Goal: Task Accomplishment & Management: Complete application form

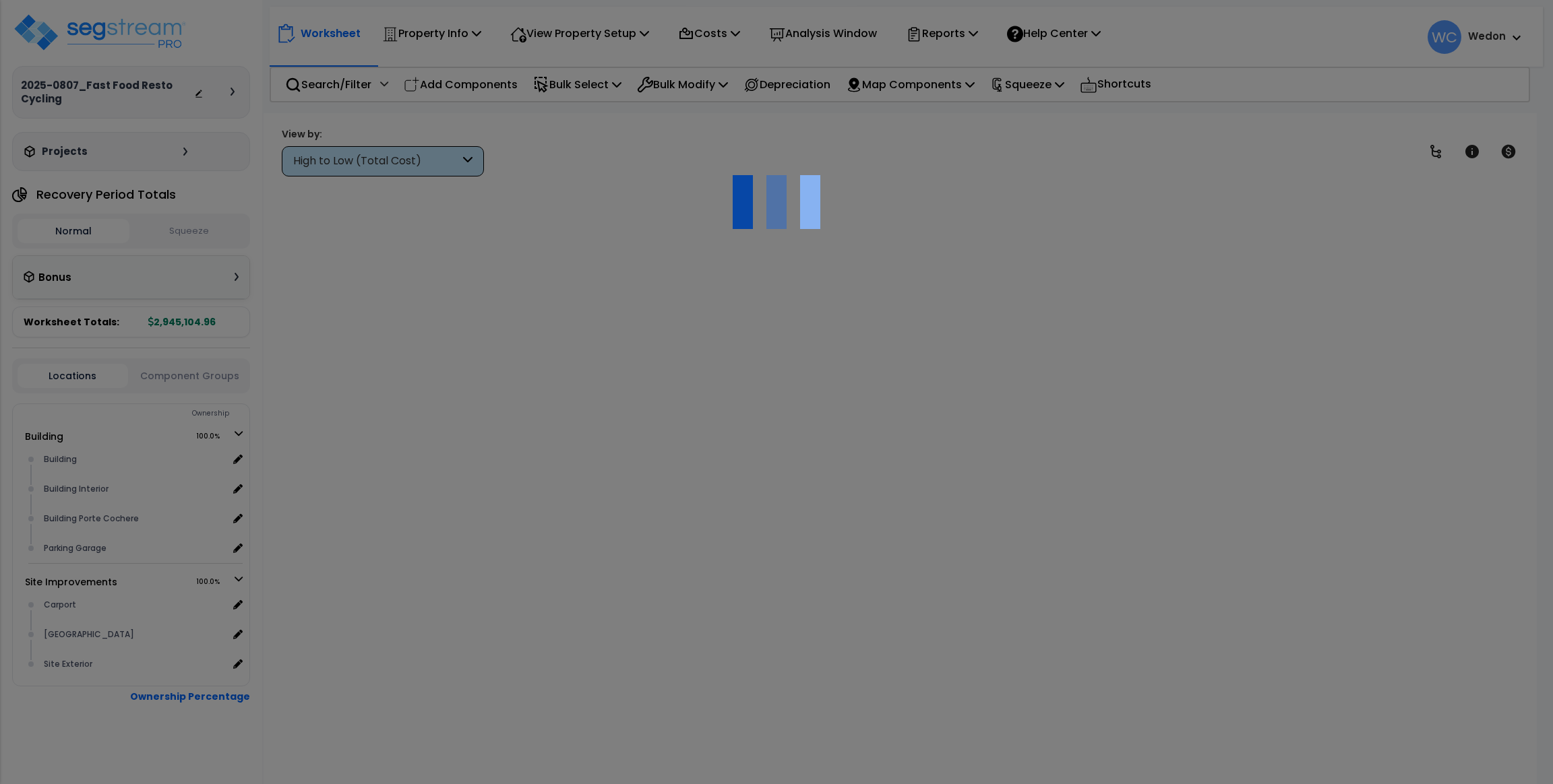
scroll to position [59, 0]
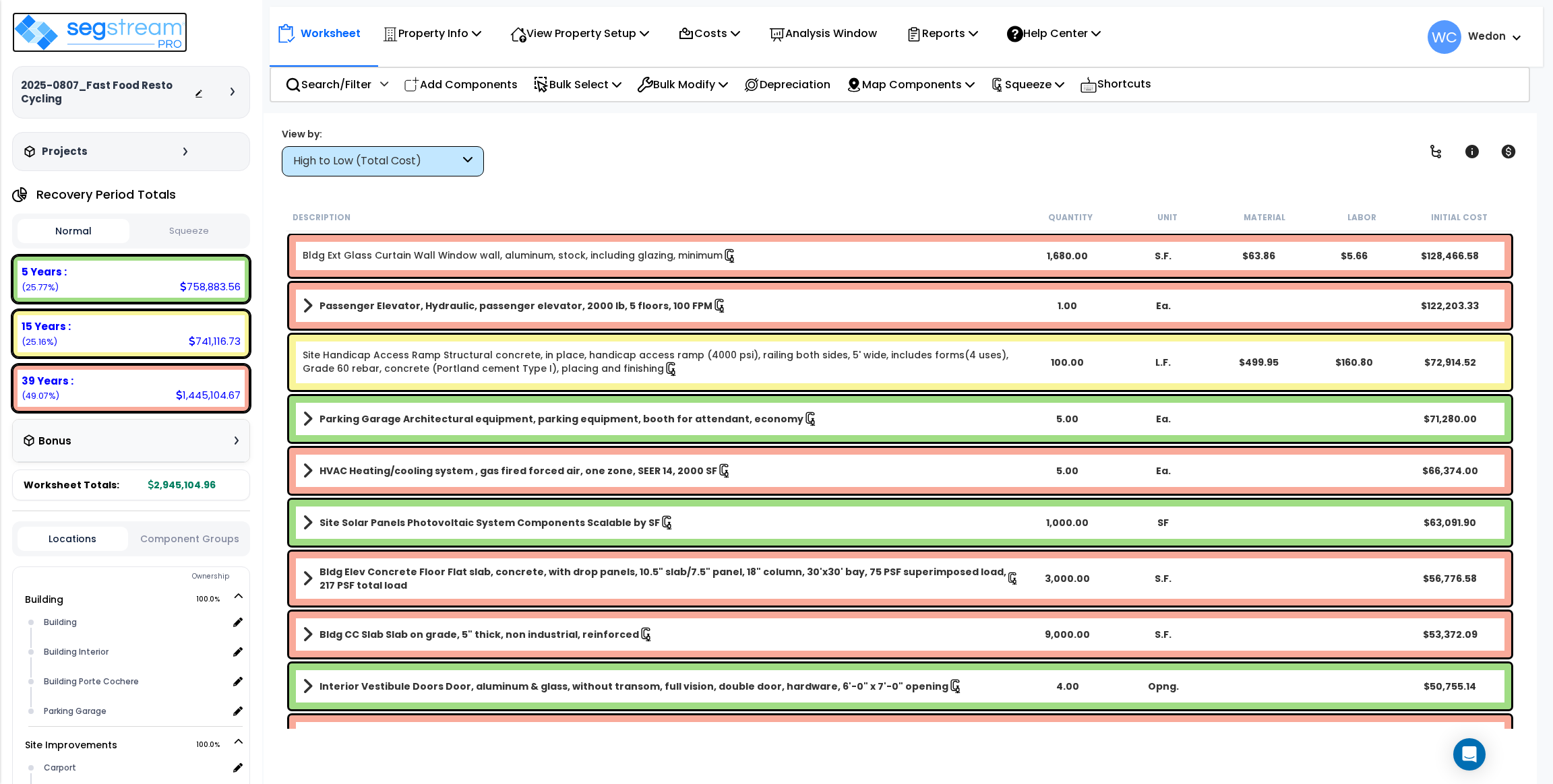
click at [140, 35] on img at bounding box center [100, 33] width 175 height 40
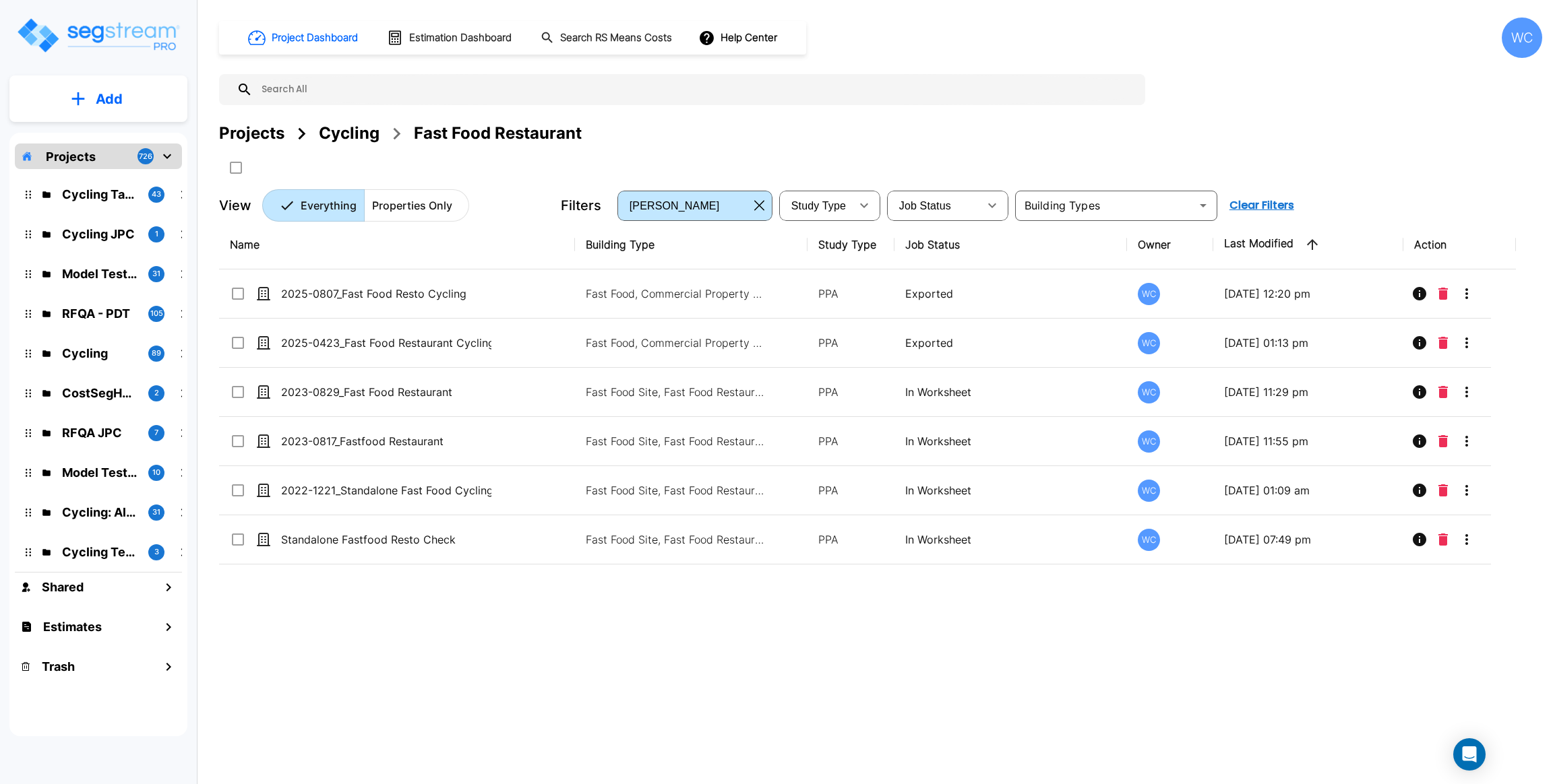
click at [349, 135] on div "Cycling" at bounding box center [349, 134] width 61 height 25
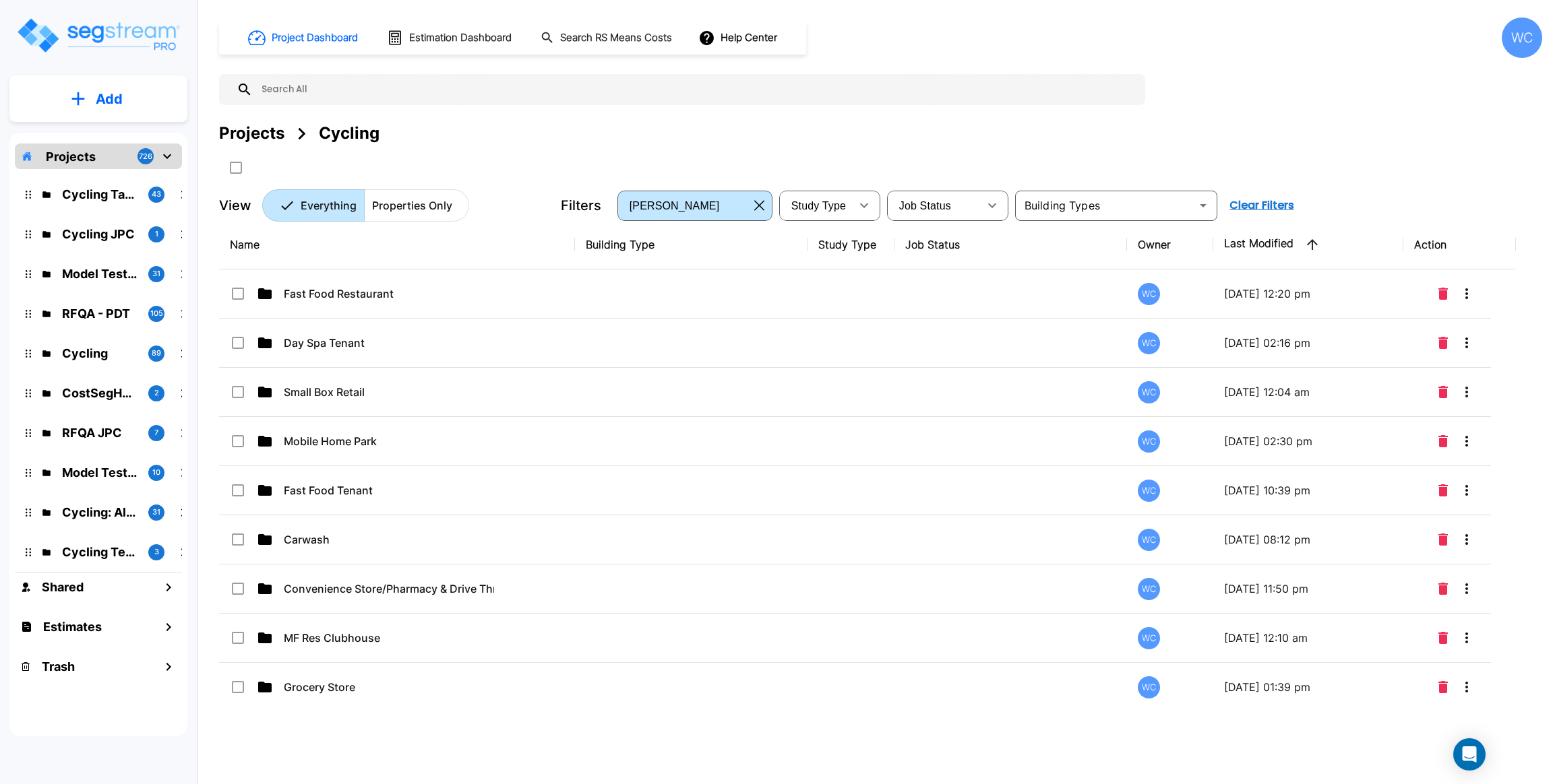
click at [542, 154] on div "Projects Cycling" at bounding box center [881, 150] width 1323 height 57
click at [957, 94] on input "text" at bounding box center [696, 90] width 886 height 31
click at [1139, 81] on div at bounding box center [682, 90] width 926 height 31
click at [1259, 79] on div "Project Dashboard Estimation Dashboard Search RS Means Costs Help Center WC Pro…" at bounding box center [881, 119] width 1323 height 204
click at [929, 125] on div "Projects Cycling" at bounding box center [881, 134] width 1323 height 25
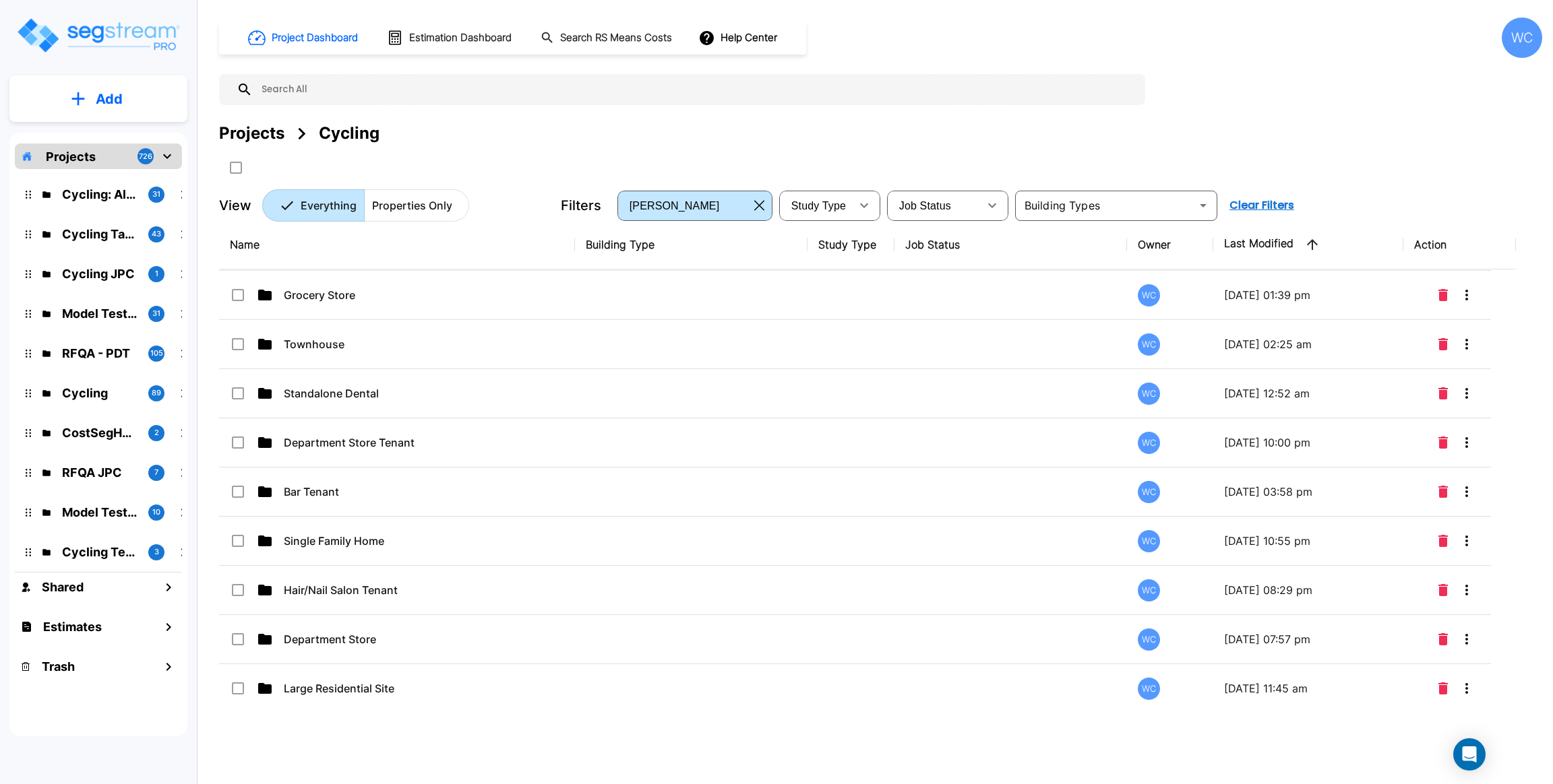
scroll to position [1111, 0]
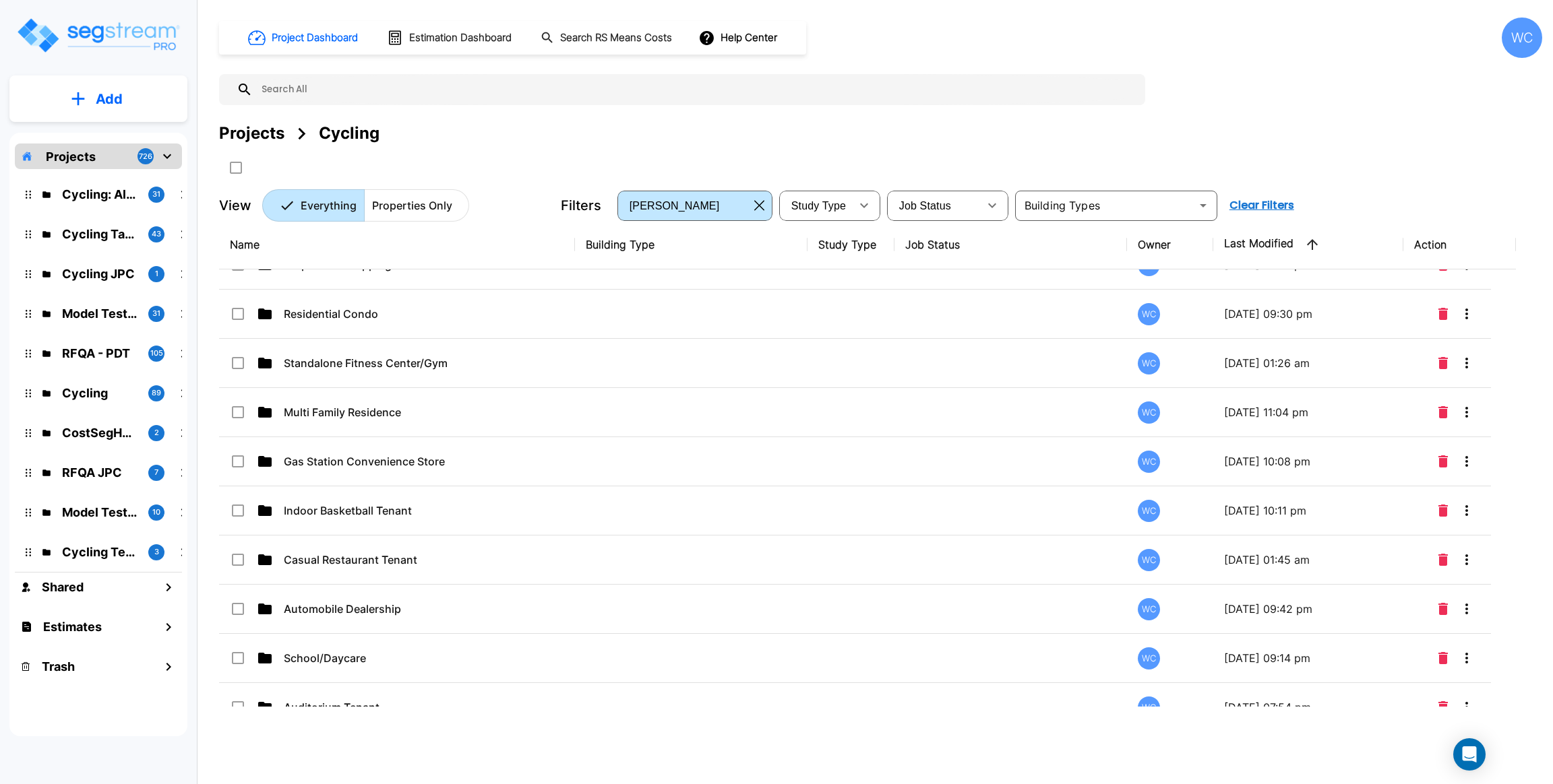
click at [1312, 27] on div "Project Dashboard Estimation Dashboard Search RS Means Costs Help Center WC" at bounding box center [881, 38] width 1323 height 40
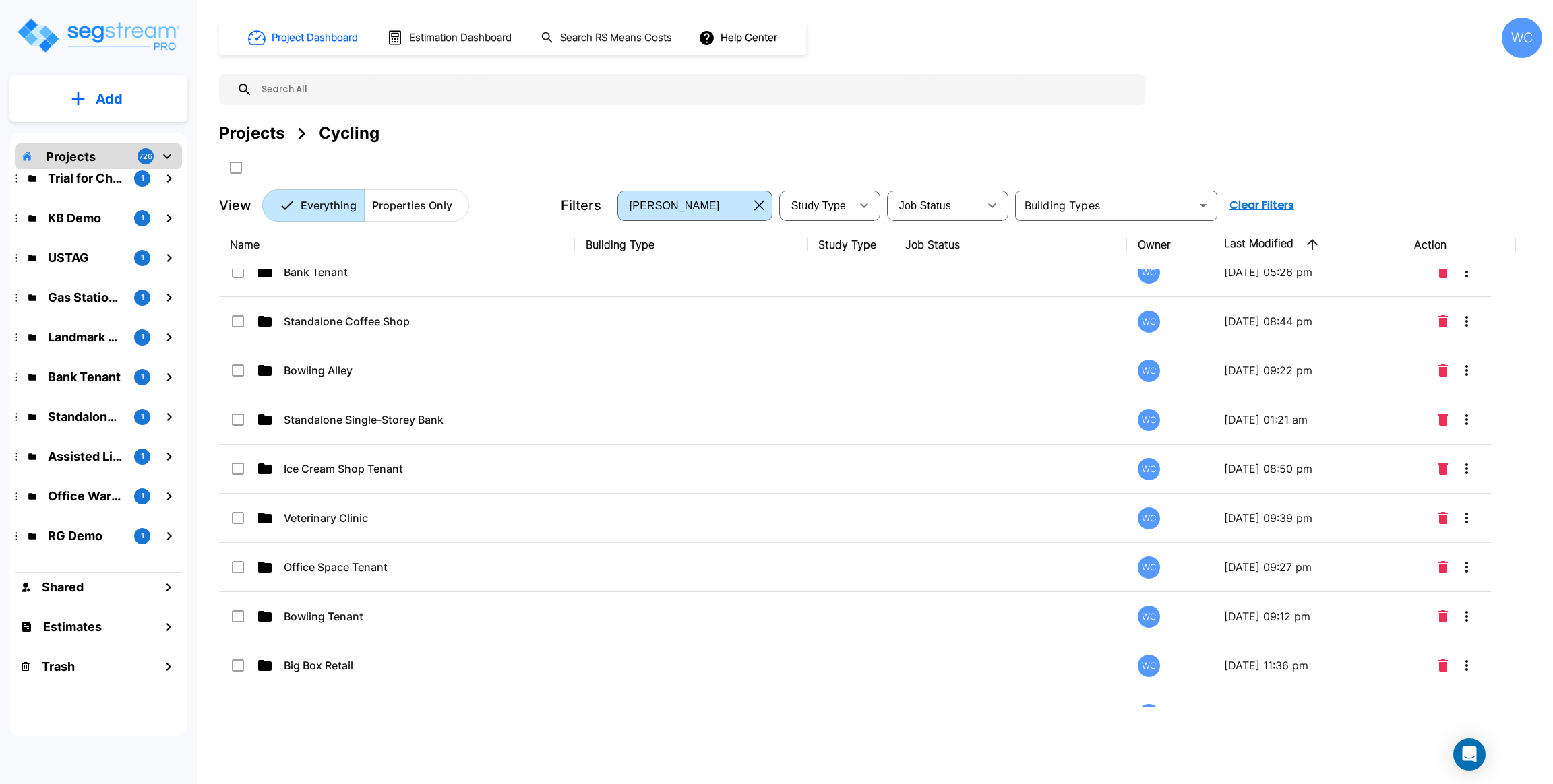
scroll to position [20043, 14]
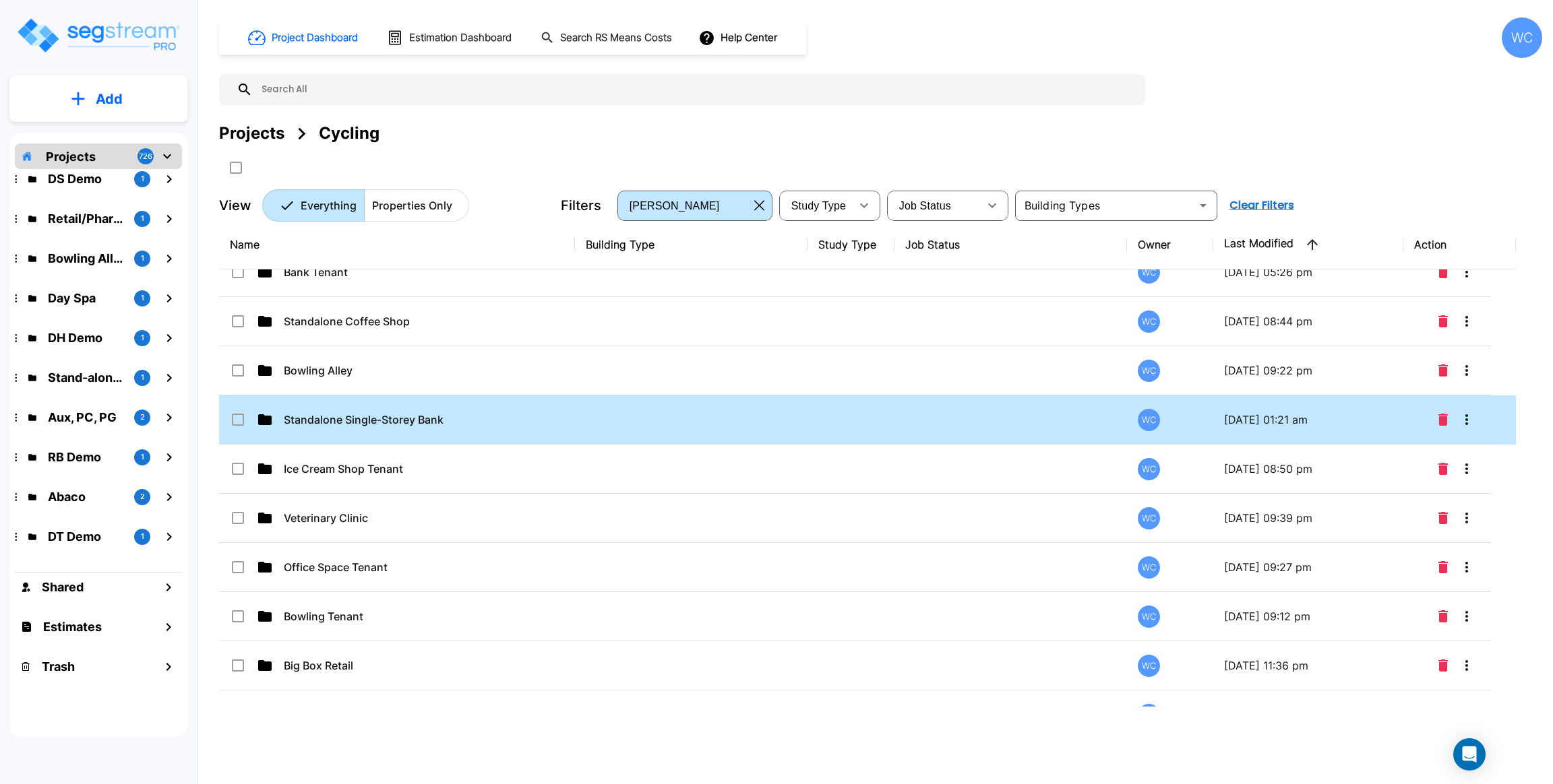
click at [531, 428] on td "Standalone Single-Storey Bank" at bounding box center [397, 420] width 356 height 49
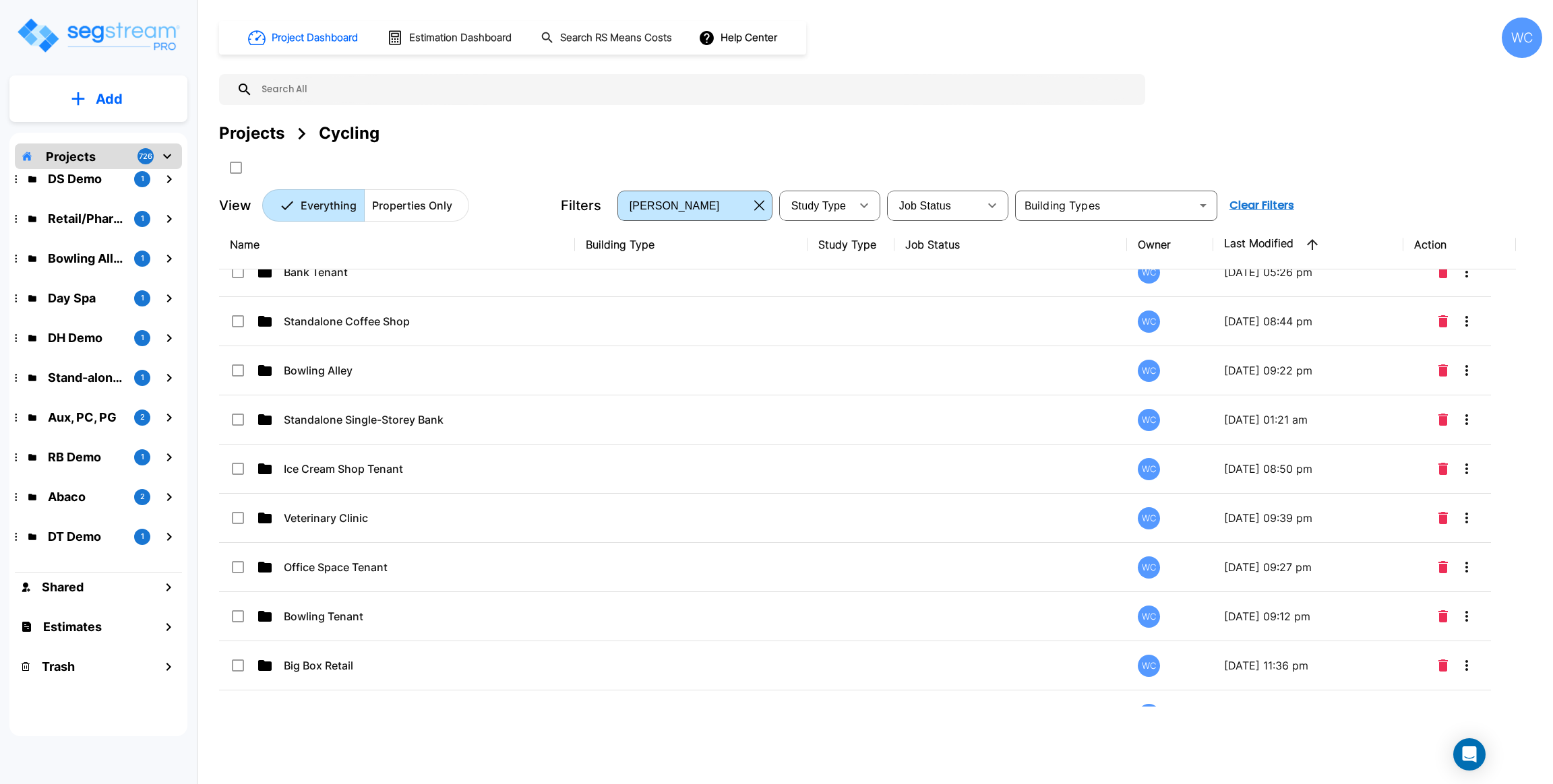
click at [458, 421] on div "Name Building Type Study Type Job Status Owner Last Modified Action Fast Food R…" at bounding box center [867, 463] width 1296 height 486
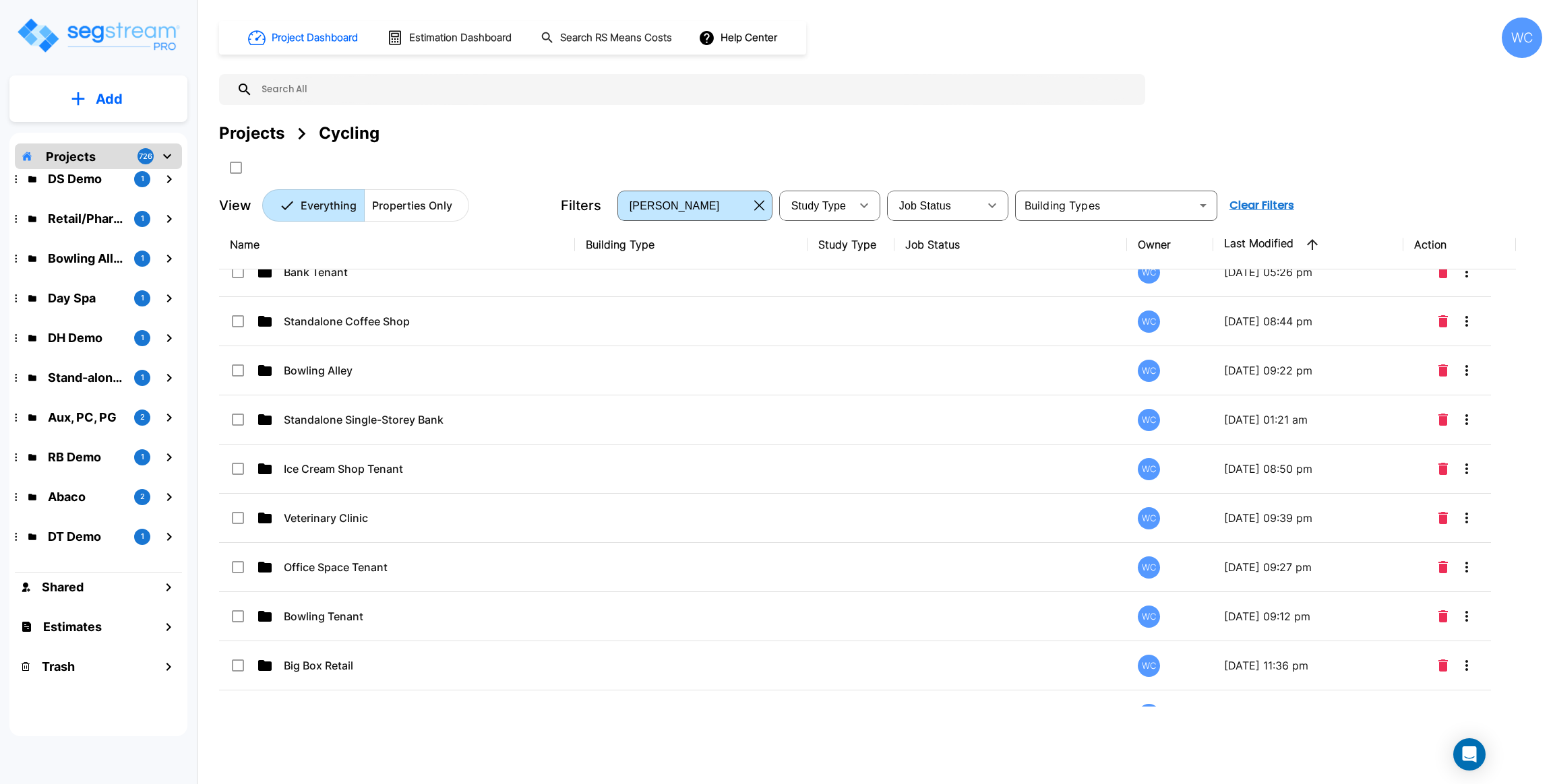
click at [458, 421] on div "Name Building Type Study Type Job Status Owner Last Modified Action Fast Food R…" at bounding box center [867, 463] width 1296 height 486
click at [459, 421] on div "Name Building Type Study Type Job Status Owner Last Modified Action Fast Food R…" at bounding box center [867, 463] width 1296 height 486
click at [460, 421] on div "Name Building Type Study Type Job Status Owner Last Modified Action Fast Food R…" at bounding box center [867, 463] width 1296 height 486
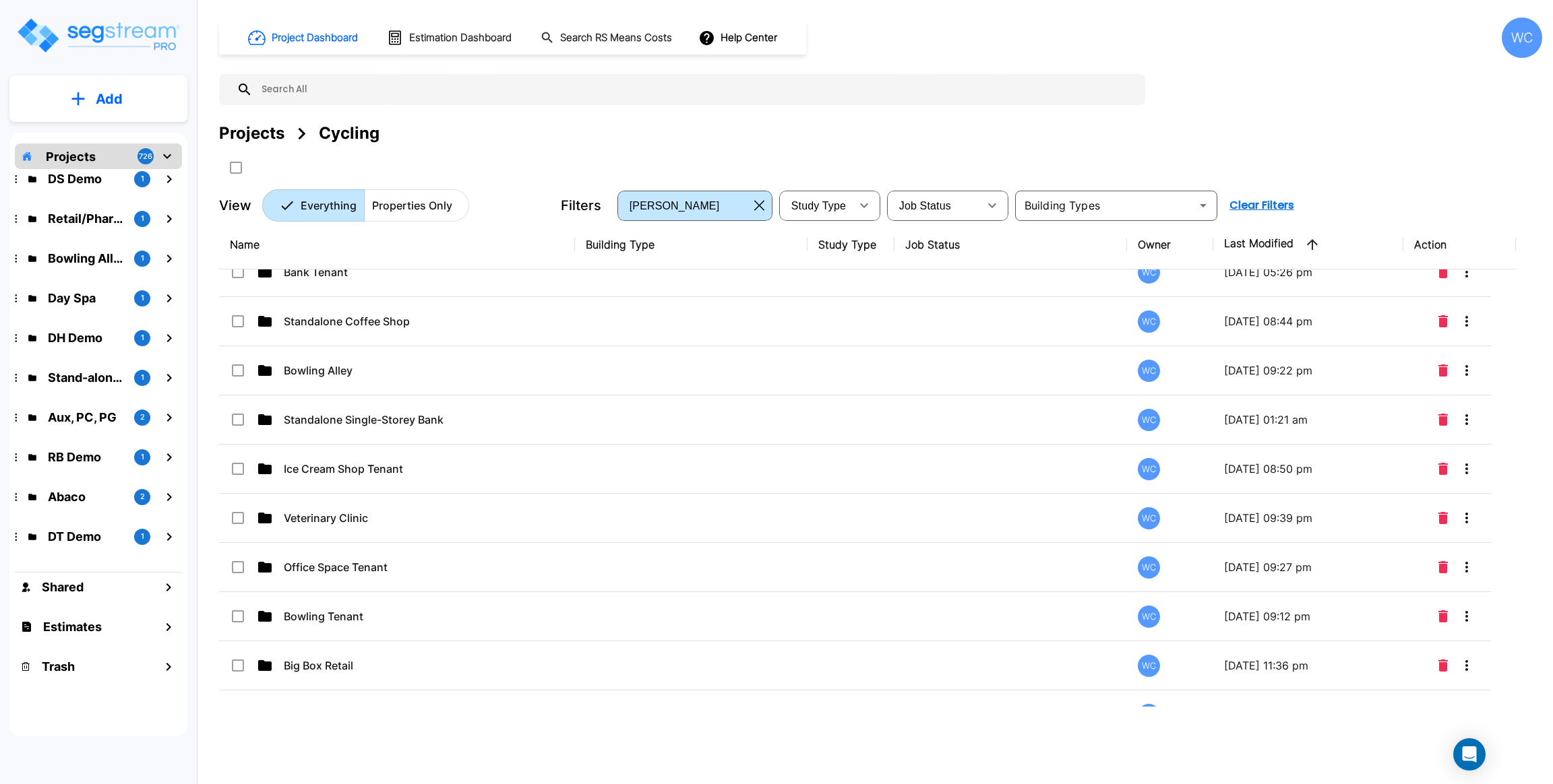
click at [460, 421] on div "Name Building Type Study Type Job Status Owner Last Modified Action Fast Food R…" at bounding box center [867, 463] width 1296 height 486
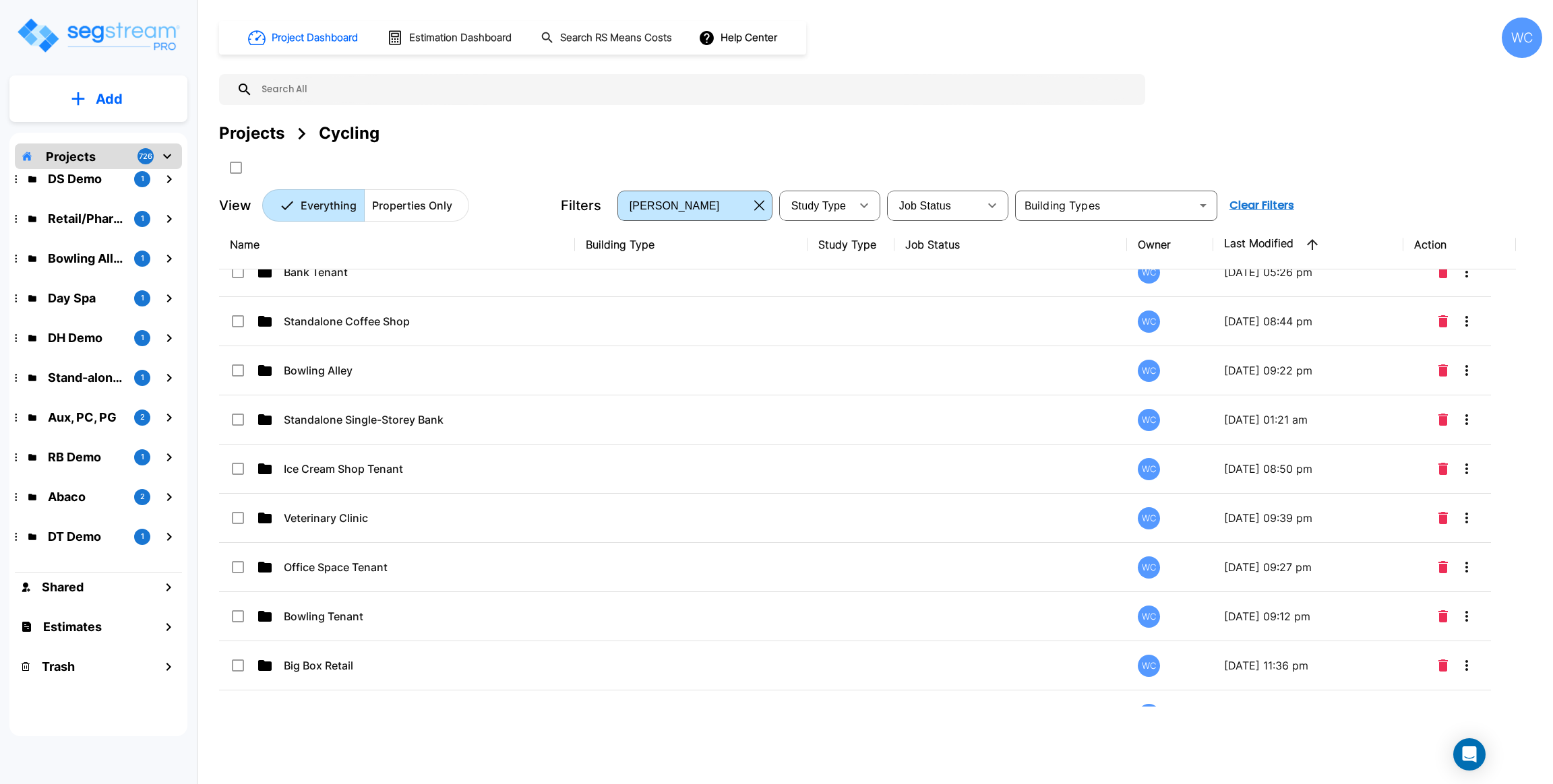
click at [460, 421] on div "Name Building Type Study Type Job Status Owner Last Modified Action Fast Food R…" at bounding box center [867, 463] width 1296 height 486
click at [458, 418] on div "Name Building Type Study Type Job Status Owner Last Modified Action Fast Food R…" at bounding box center [867, 463] width 1296 height 486
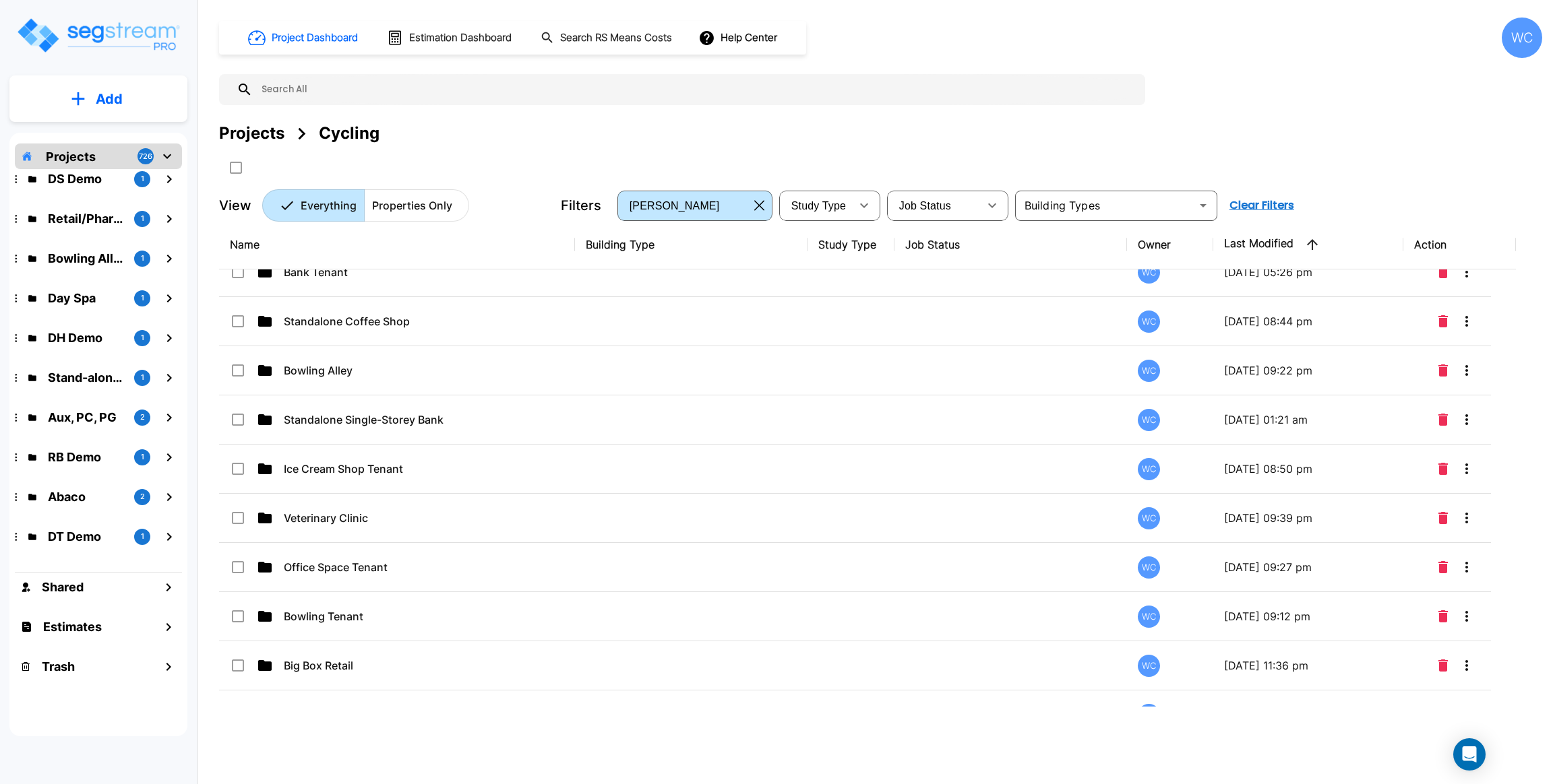
click at [458, 418] on div "Name Building Type Study Type Job Status Owner Last Modified Action Fast Food R…" at bounding box center [867, 463] width 1296 height 486
click at [455, 417] on div "Name Building Type Study Type Job Status Owner Last Modified Action Fast Food R…" at bounding box center [867, 463] width 1296 height 486
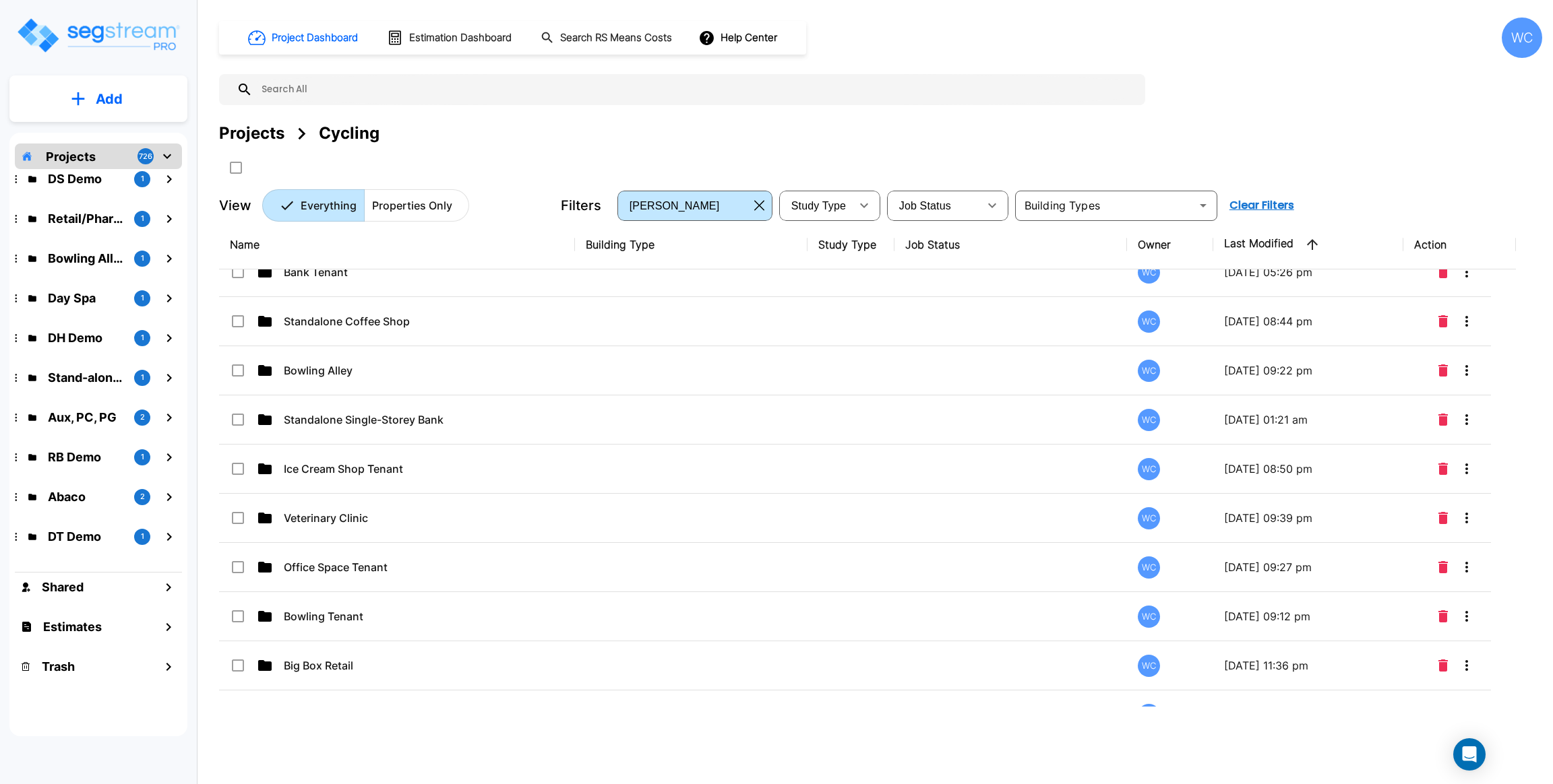
click at [455, 417] on div "Name Building Type Study Type Job Status Owner Last Modified Action Fast Food R…" at bounding box center [867, 463] width 1296 height 486
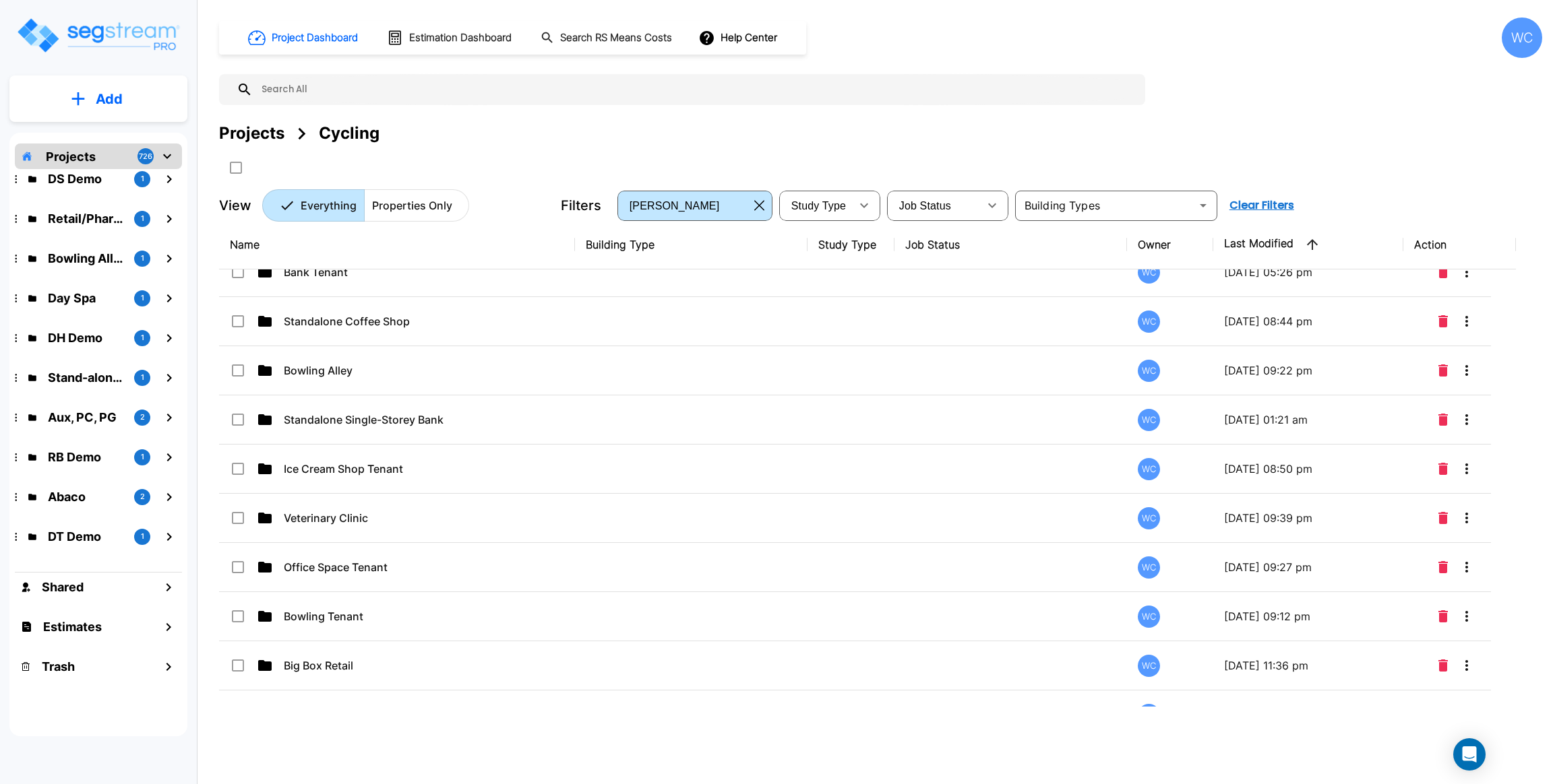
click at [455, 417] on div "Name Building Type Study Type Job Status Owner Last Modified Action Fast Food R…" at bounding box center [867, 463] width 1296 height 486
click at [455, 422] on div "Name Building Type Study Type Job Status Owner Last Modified Action Fast Food R…" at bounding box center [867, 463] width 1296 height 486
click at [455, 429] on div "Name Building Type Study Type Job Status Owner Last Modified Action Fast Food R…" at bounding box center [867, 463] width 1296 height 486
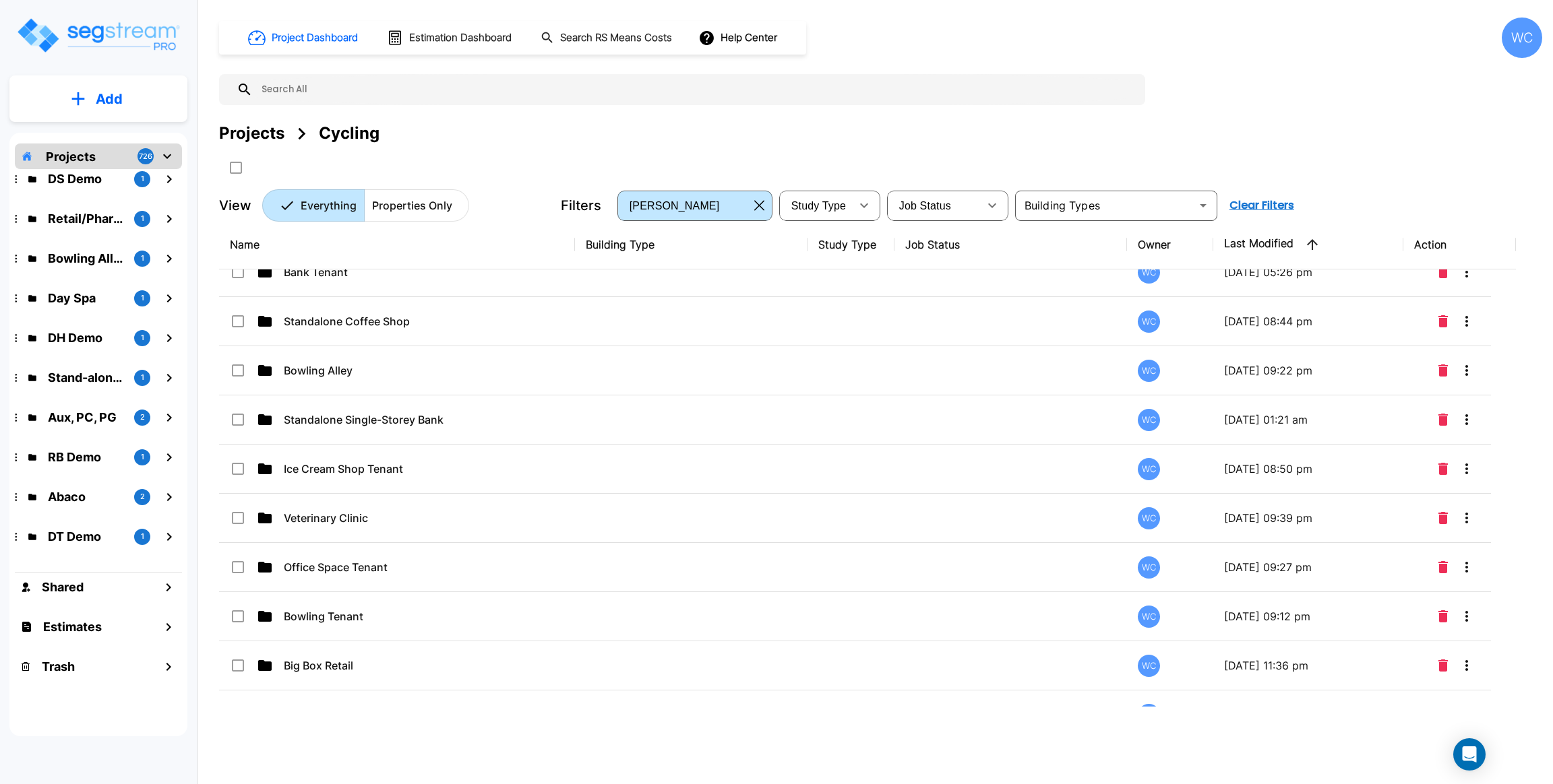
click at [456, 417] on div "Name Building Type Study Type Job Status Owner Last Modified Action Fast Food R…" at bounding box center [867, 463] width 1296 height 486
click at [461, 421] on div "Name Building Type Study Type Job Status Owner Last Modified Action Fast Food R…" at bounding box center [867, 463] width 1296 height 486
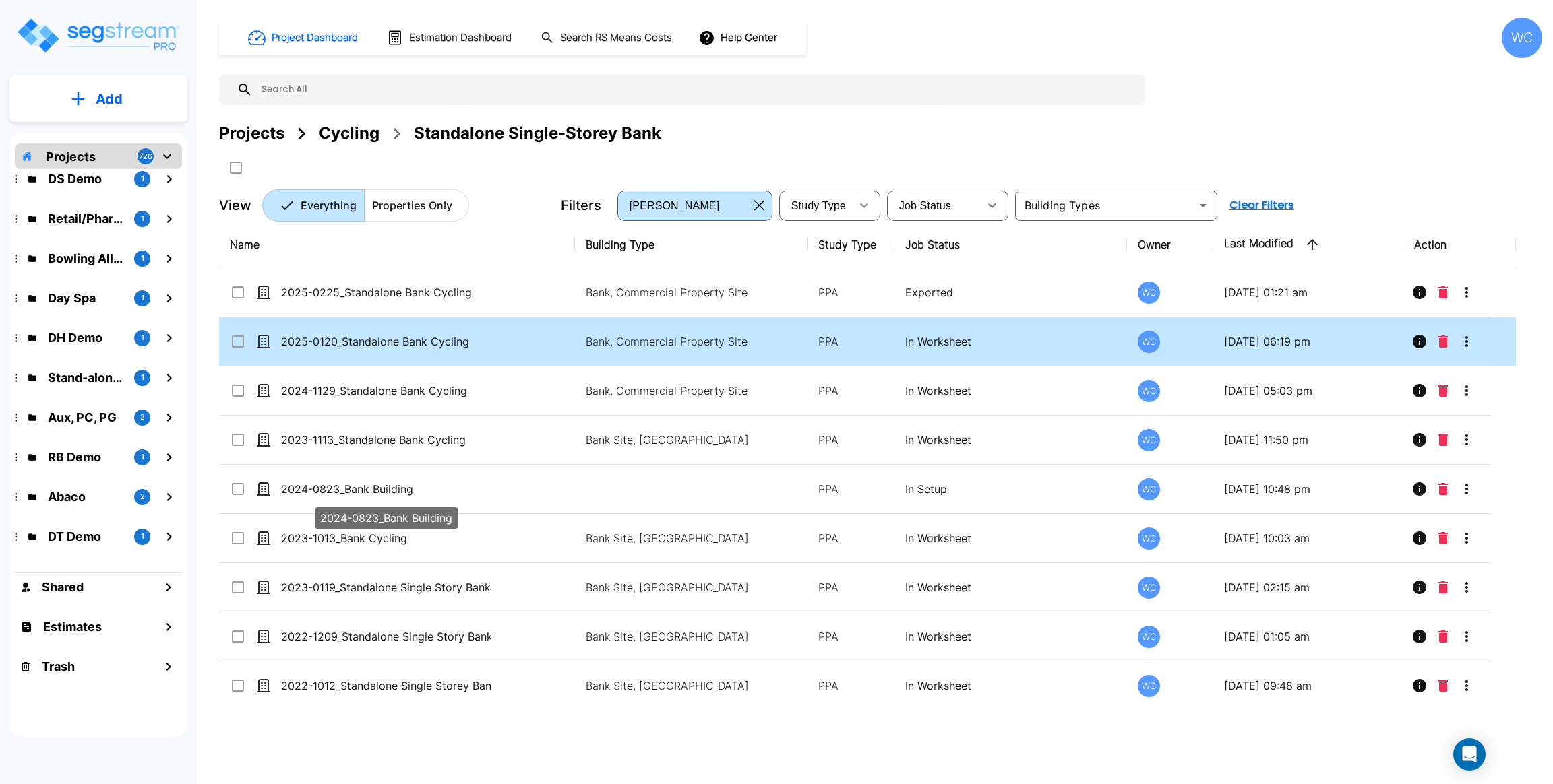
scroll to position [0, 0]
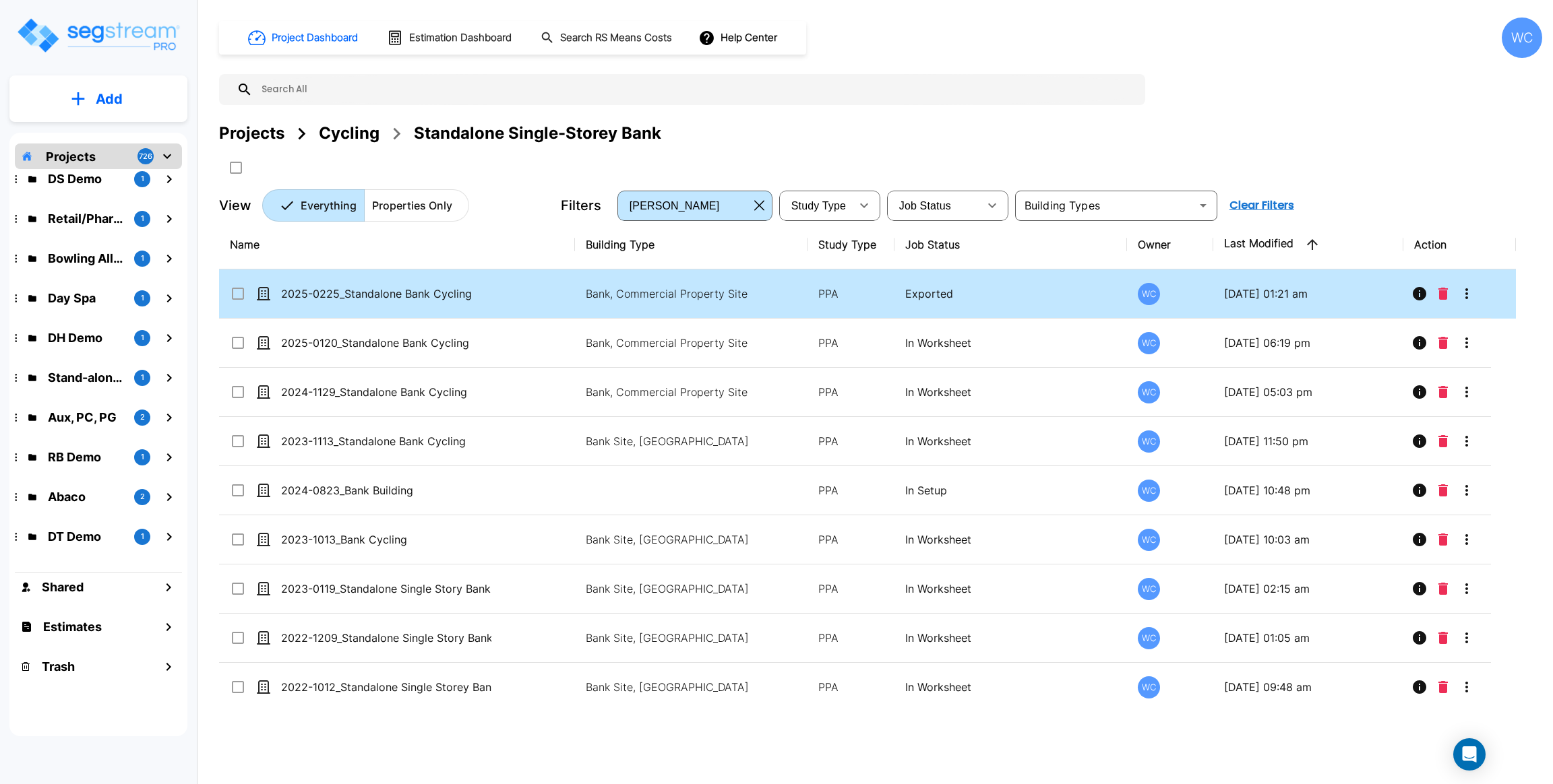
click at [364, 309] on td "2025-0225_Standalone Bank Cycling" at bounding box center [397, 294] width 356 height 49
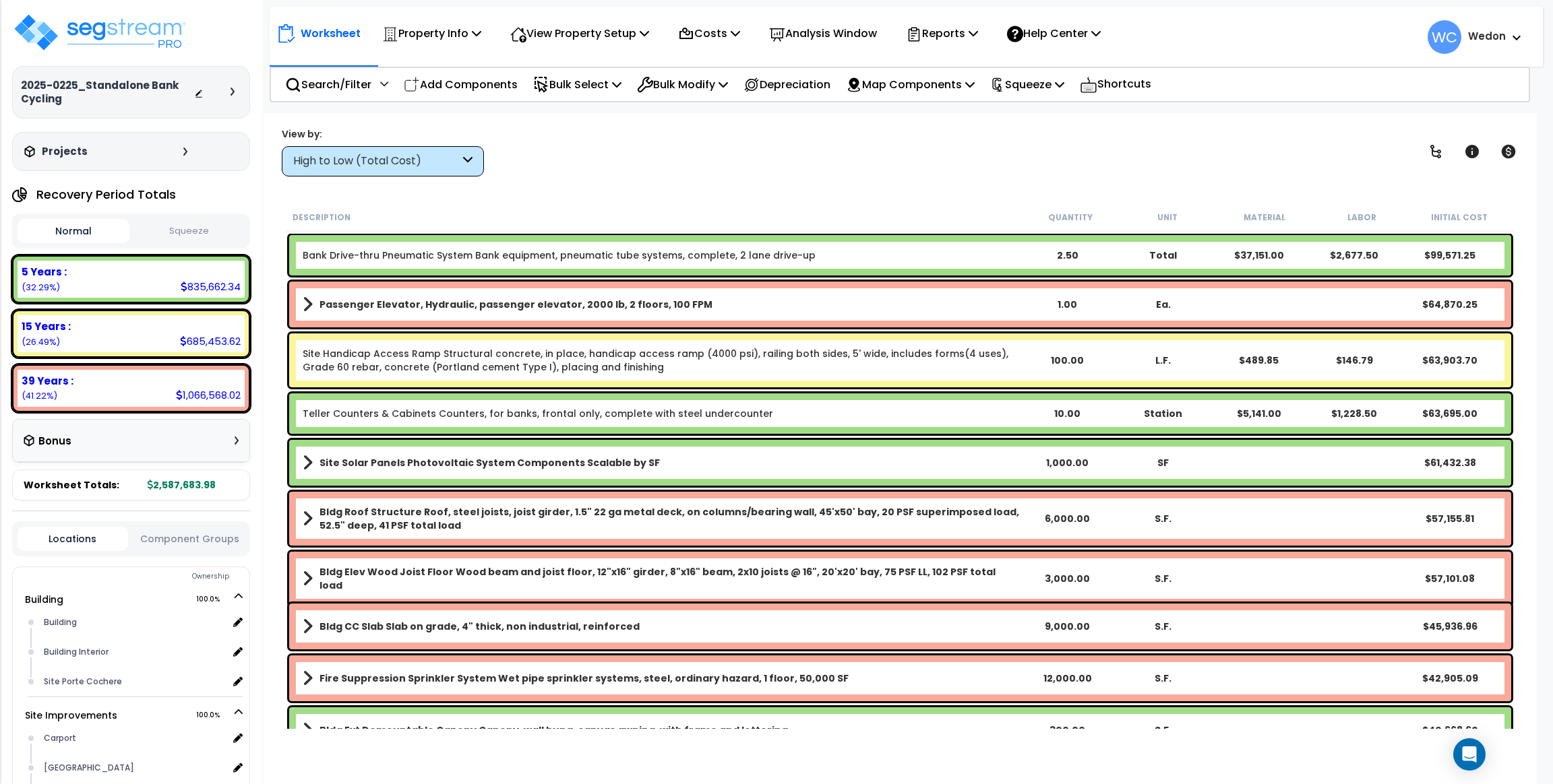
click at [453, 139] on div "View by:" at bounding box center [383, 134] width 202 height 14
click at [425, 158] on div "High to Low (Total Cost)" at bounding box center [376, 161] width 166 height 15
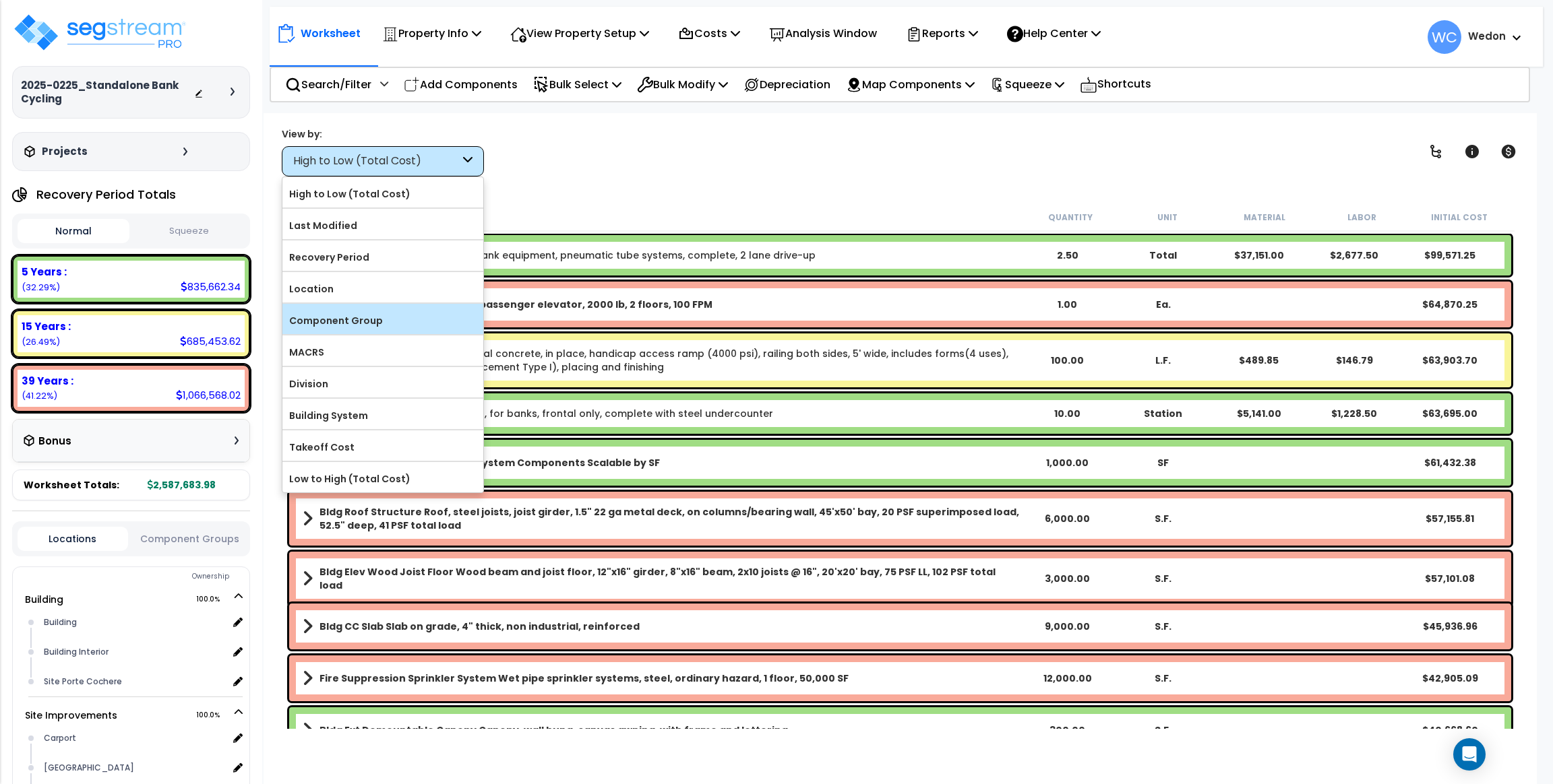
click at [354, 316] on label "Component Group" at bounding box center [383, 321] width 201 height 20
click at [0, 0] on input "Component Group" at bounding box center [0, 0] width 0 height 0
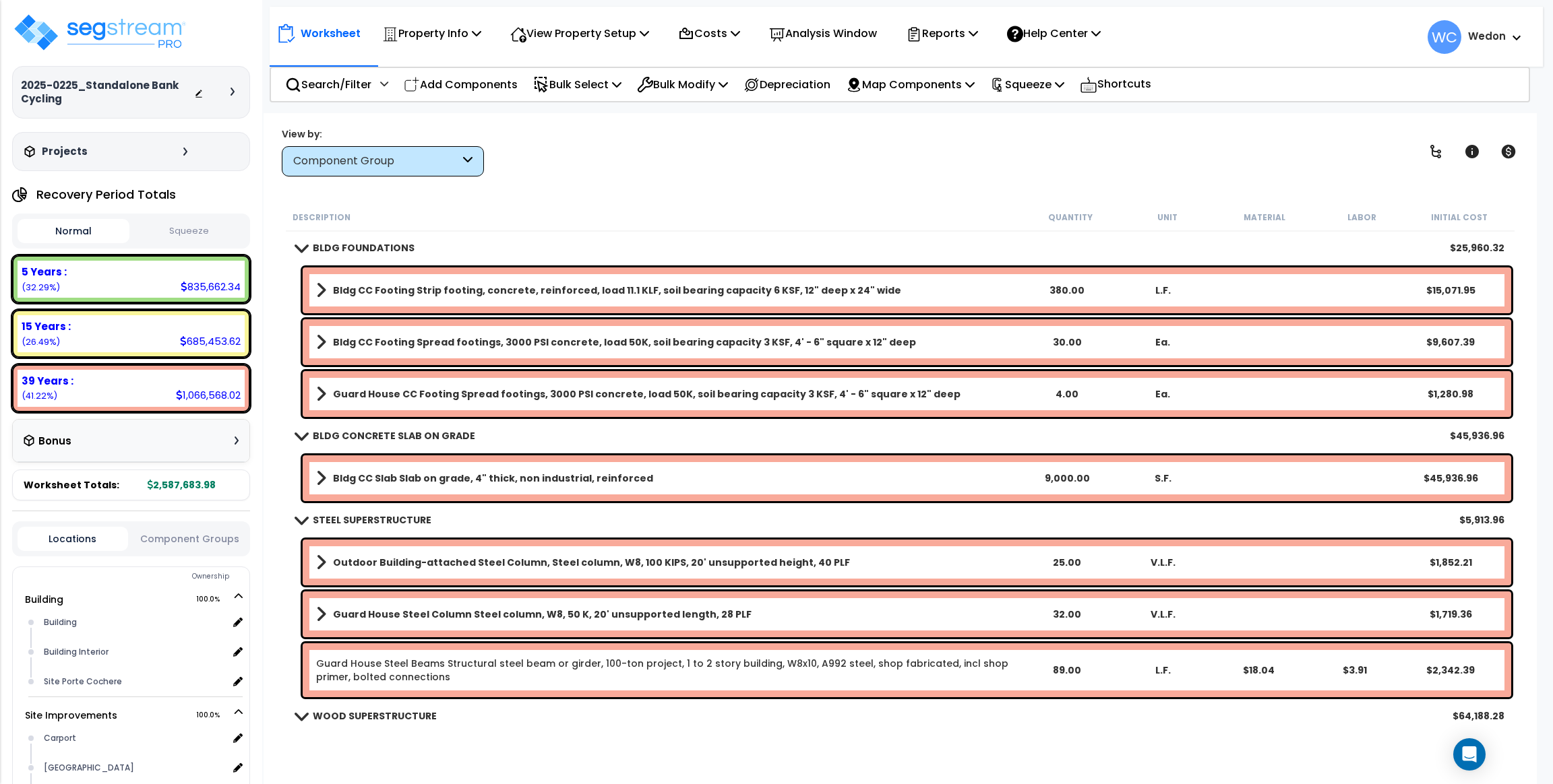
click at [617, 155] on div "View by: Component Group High to Low (Total Cost)" at bounding box center [899, 151] width 1246 height 50
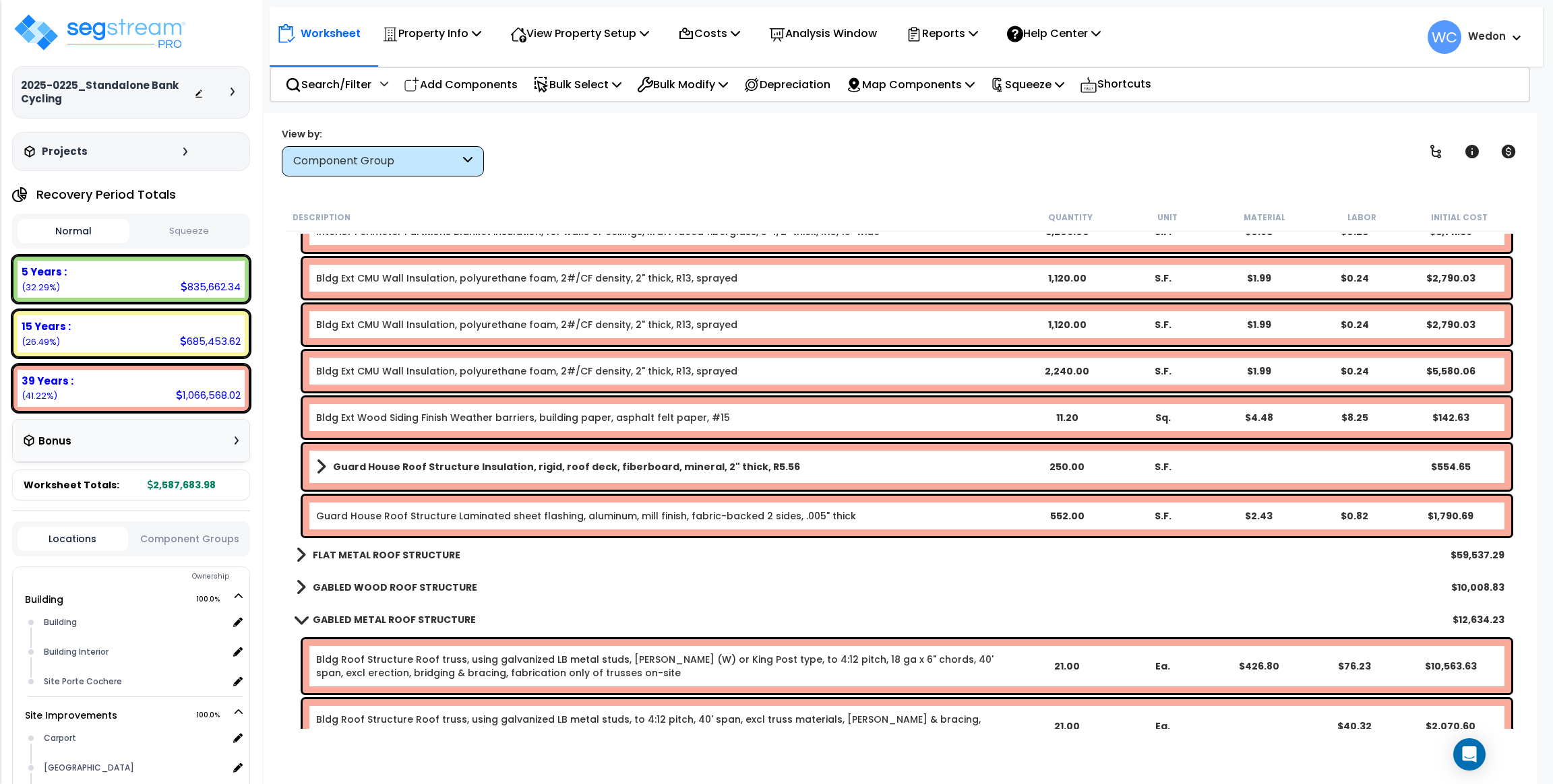
scroll to position [1111, 0]
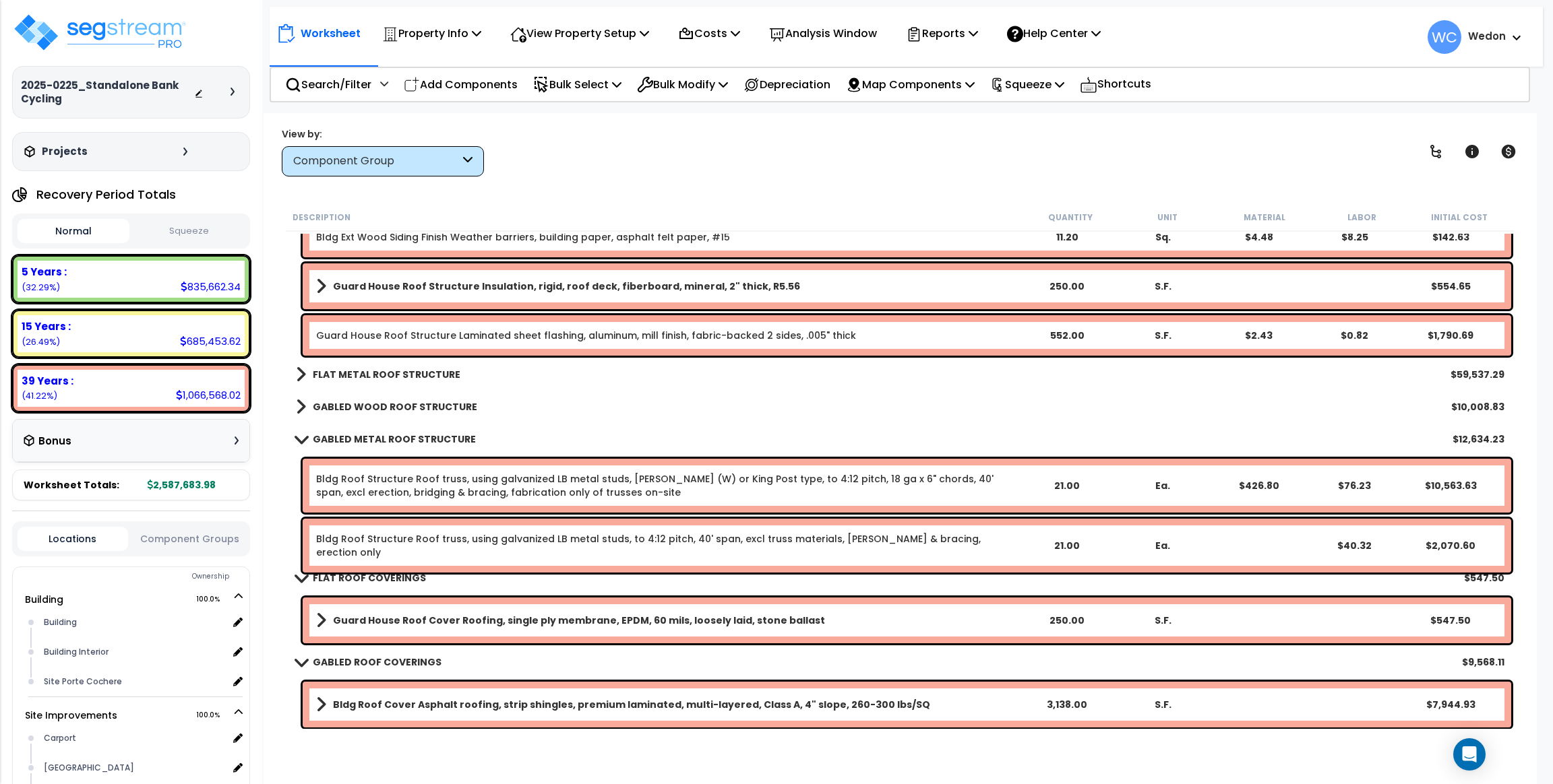
click at [347, 376] on b "FLAT METAL ROOF STRUCTURE" at bounding box center [386, 374] width 147 height 14
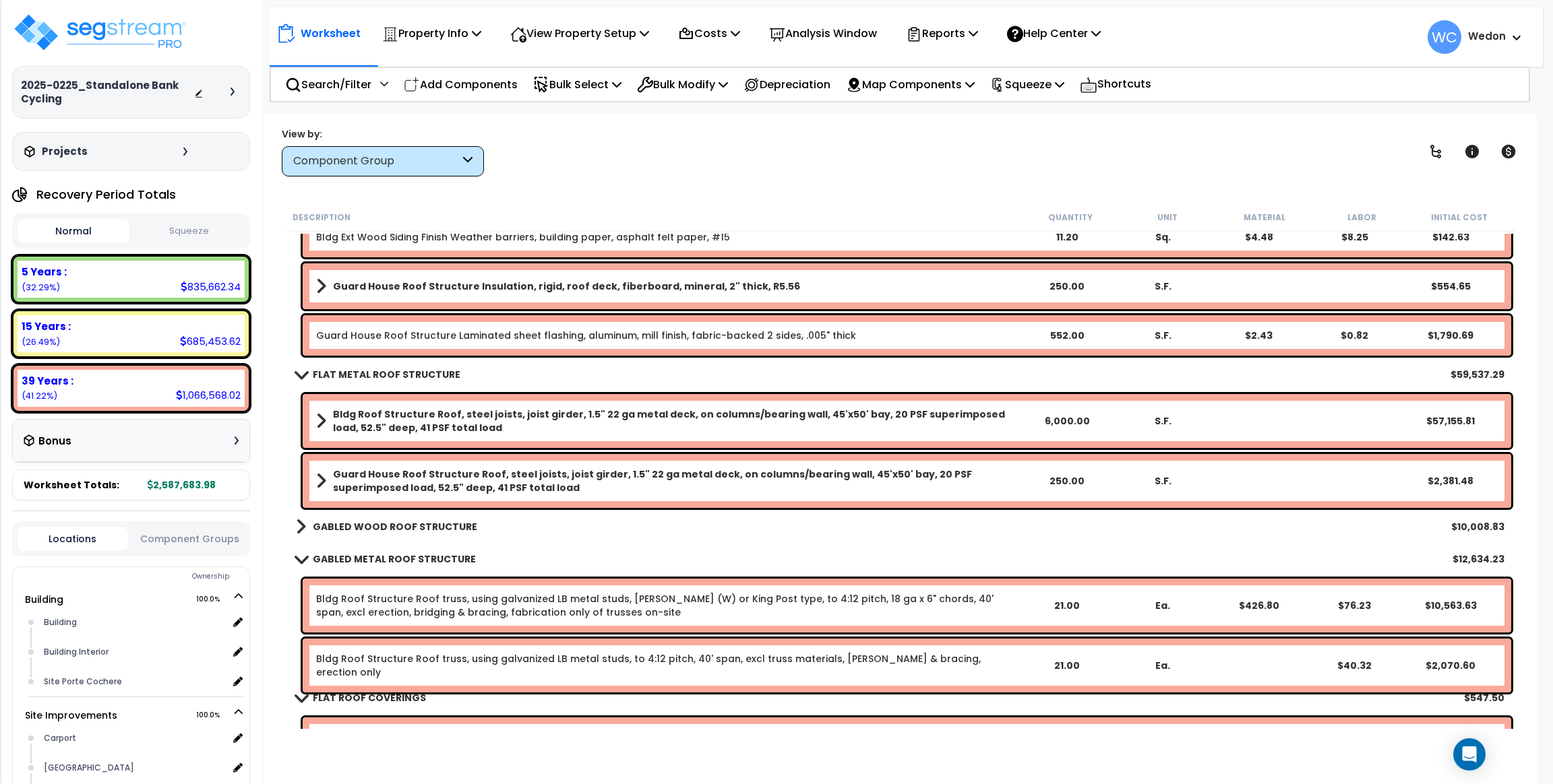
click at [378, 521] on b "GABLED WOOD ROOF STRUCTURE" at bounding box center [394, 527] width 164 height 14
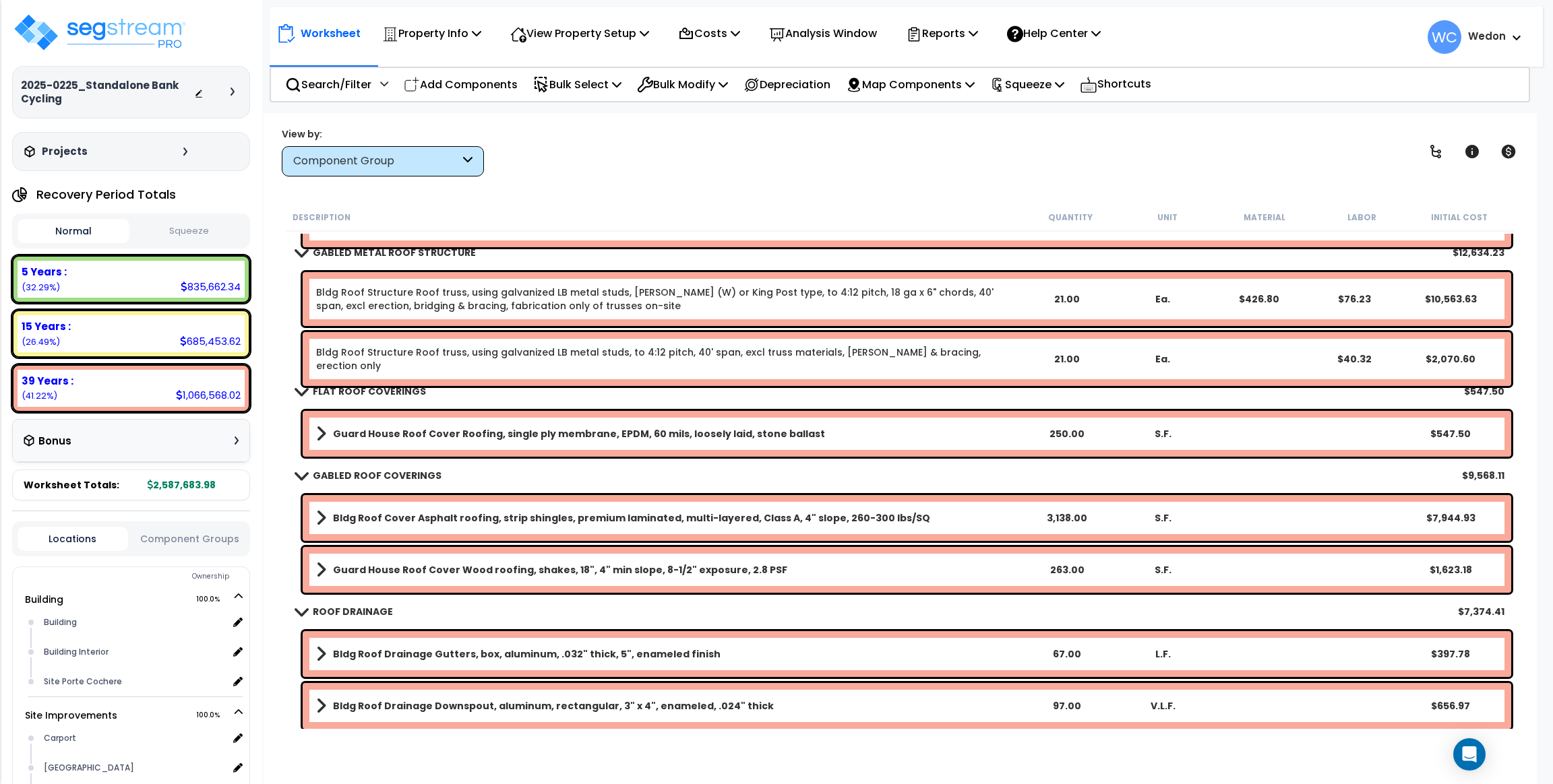
scroll to position [59, 0]
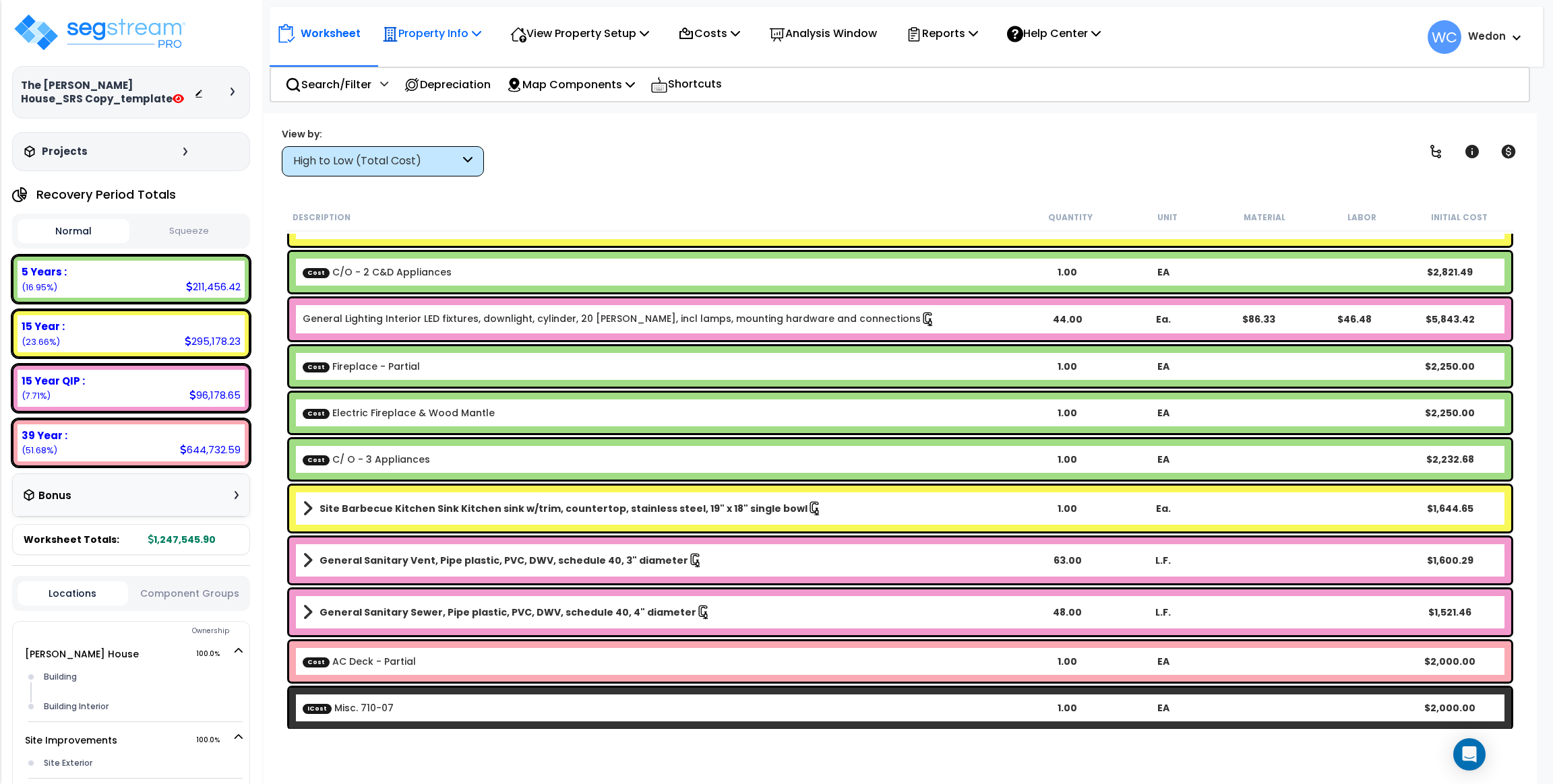
scroll to position [3940, 0]
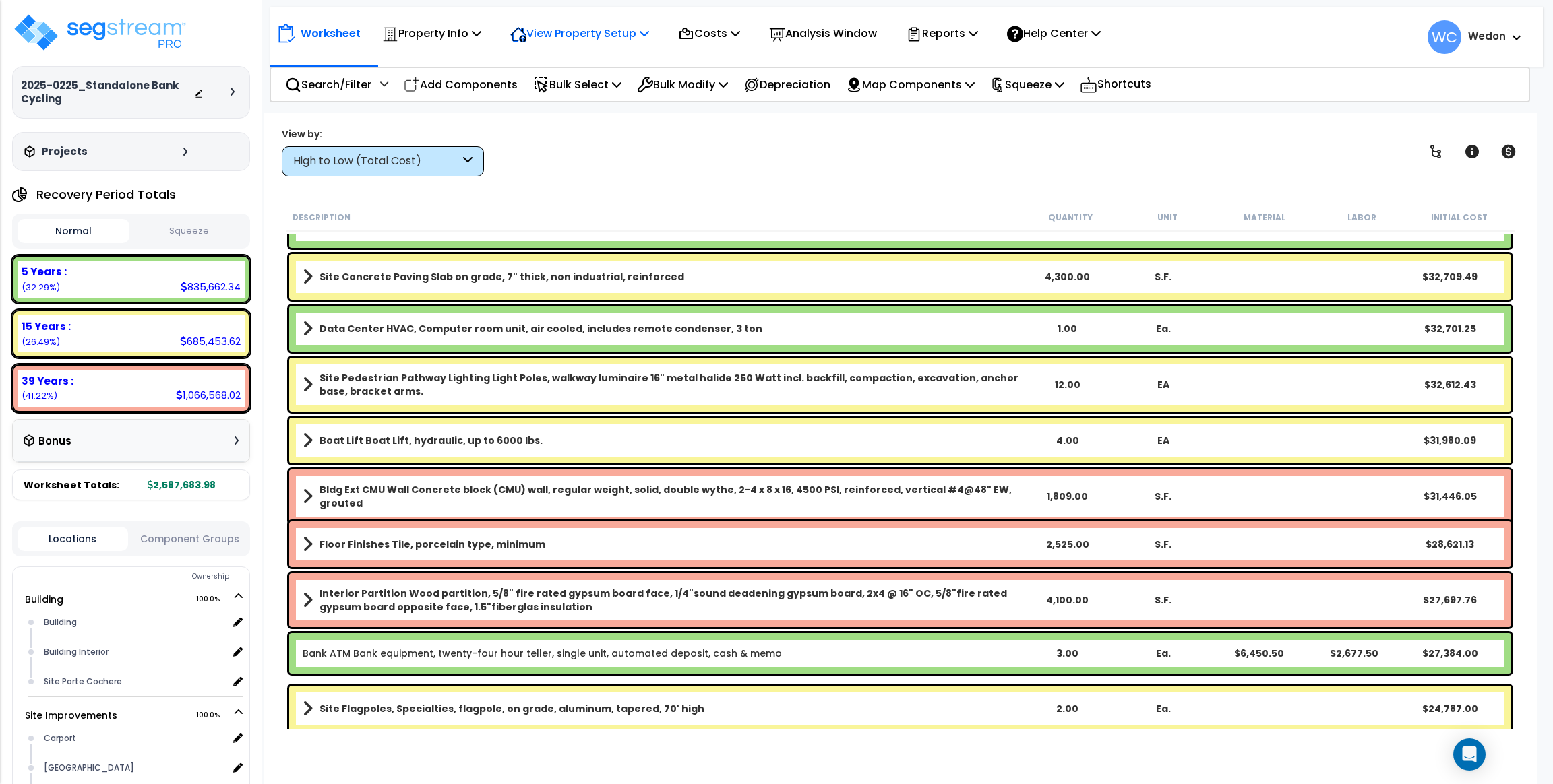
scroll to position [1616, 0]
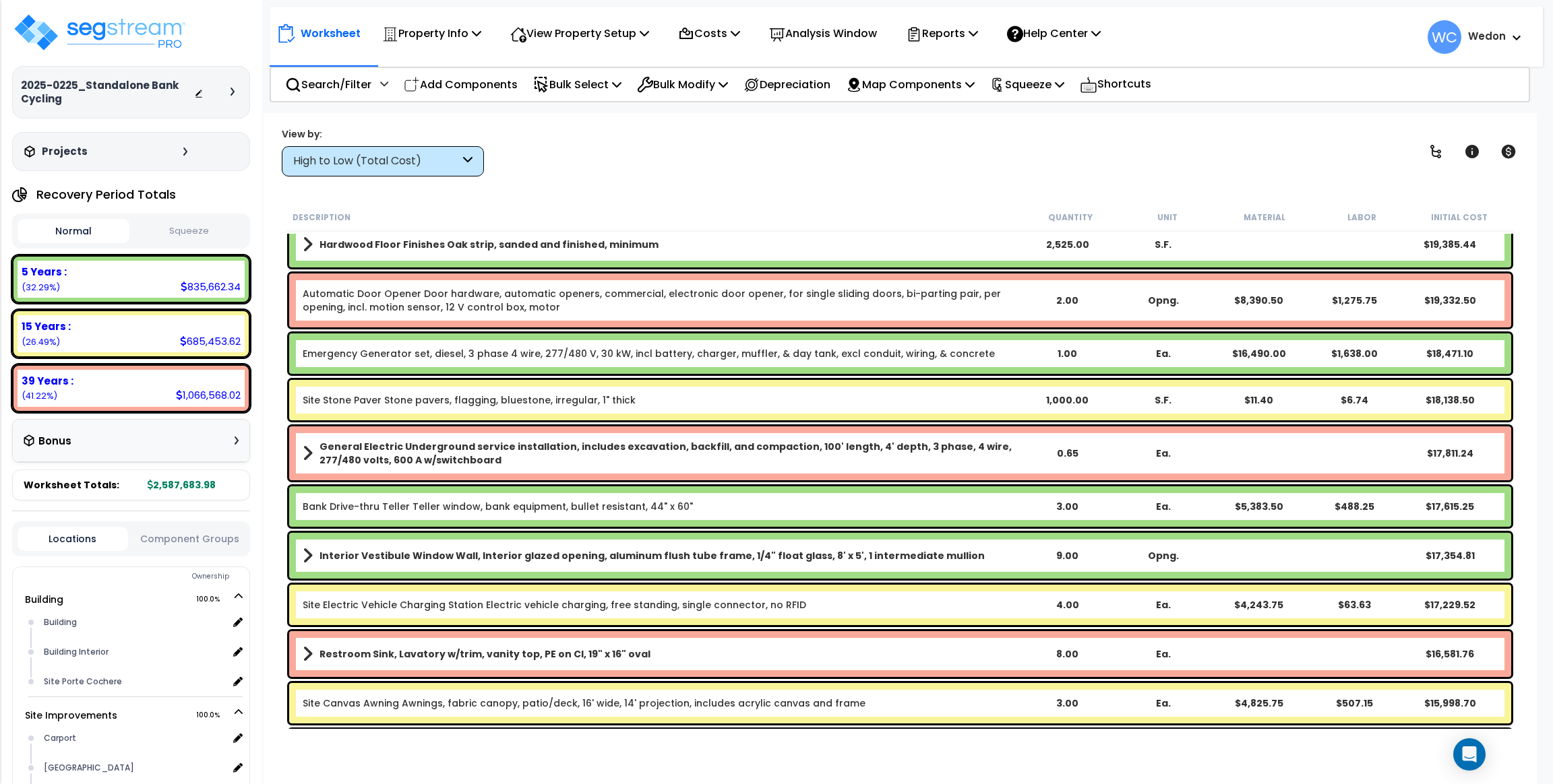
drag, startPoint x: 758, startPoint y: 166, endPoint x: 770, endPoint y: 166, distance: 12.0
click at [757, 166] on div "View by: High to Low (Total Cost) High to Low (Total Cost)" at bounding box center [899, 151] width 1246 height 50
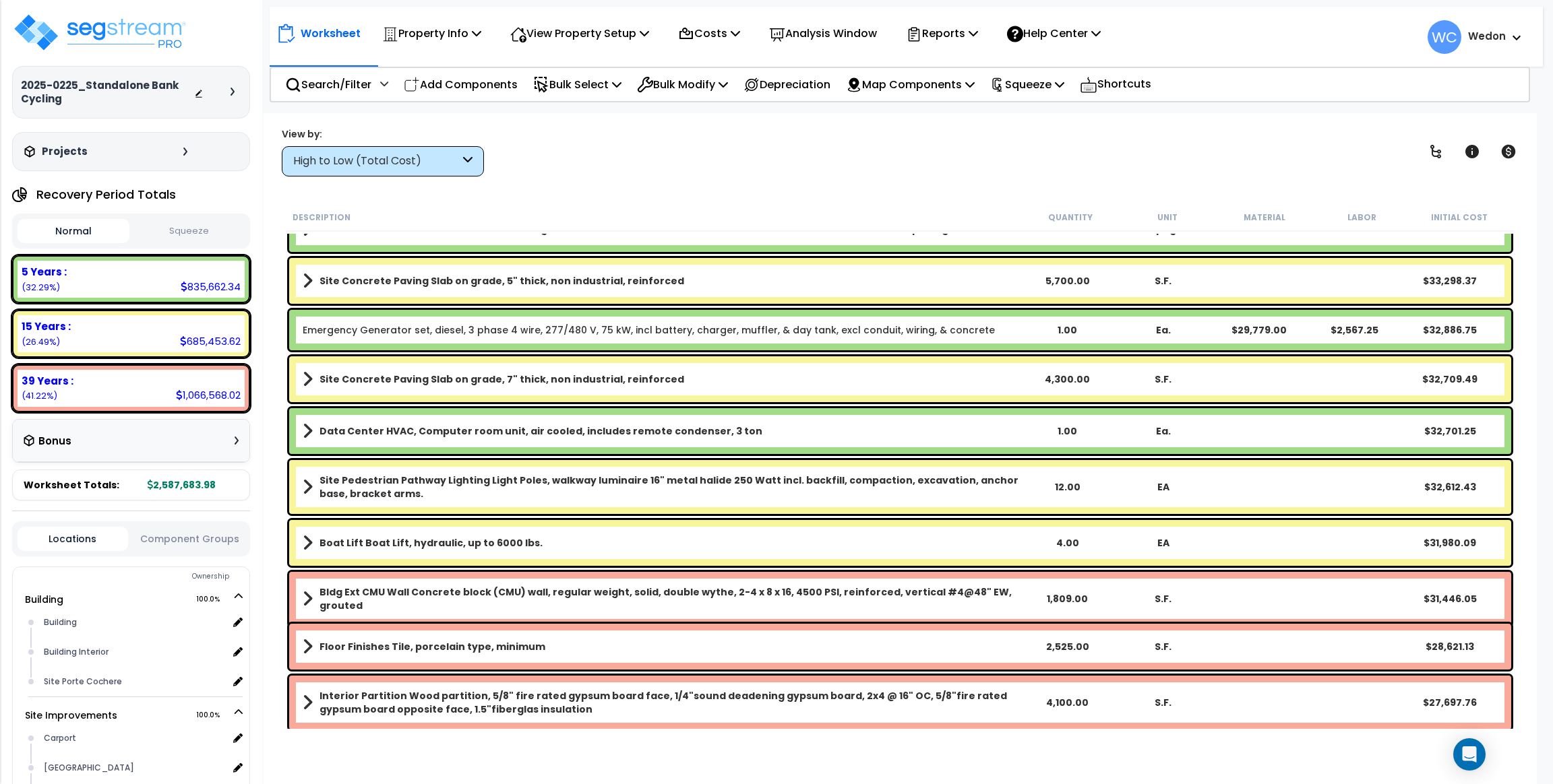
scroll to position [0, 0]
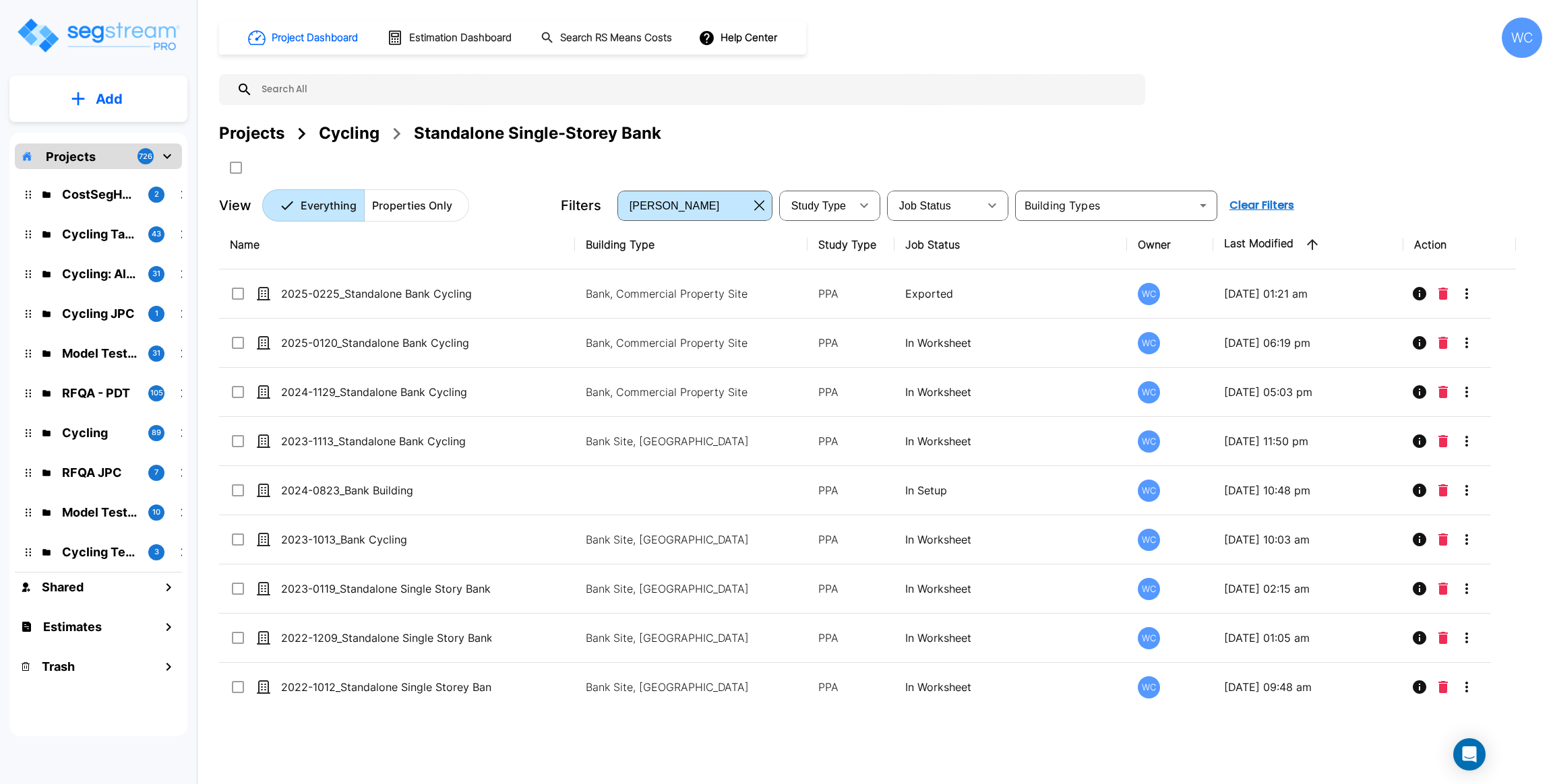
click at [132, 96] on button "Add" at bounding box center [98, 99] width 178 height 39
click at [112, 169] on p "Add Property" at bounding box center [106, 174] width 69 height 16
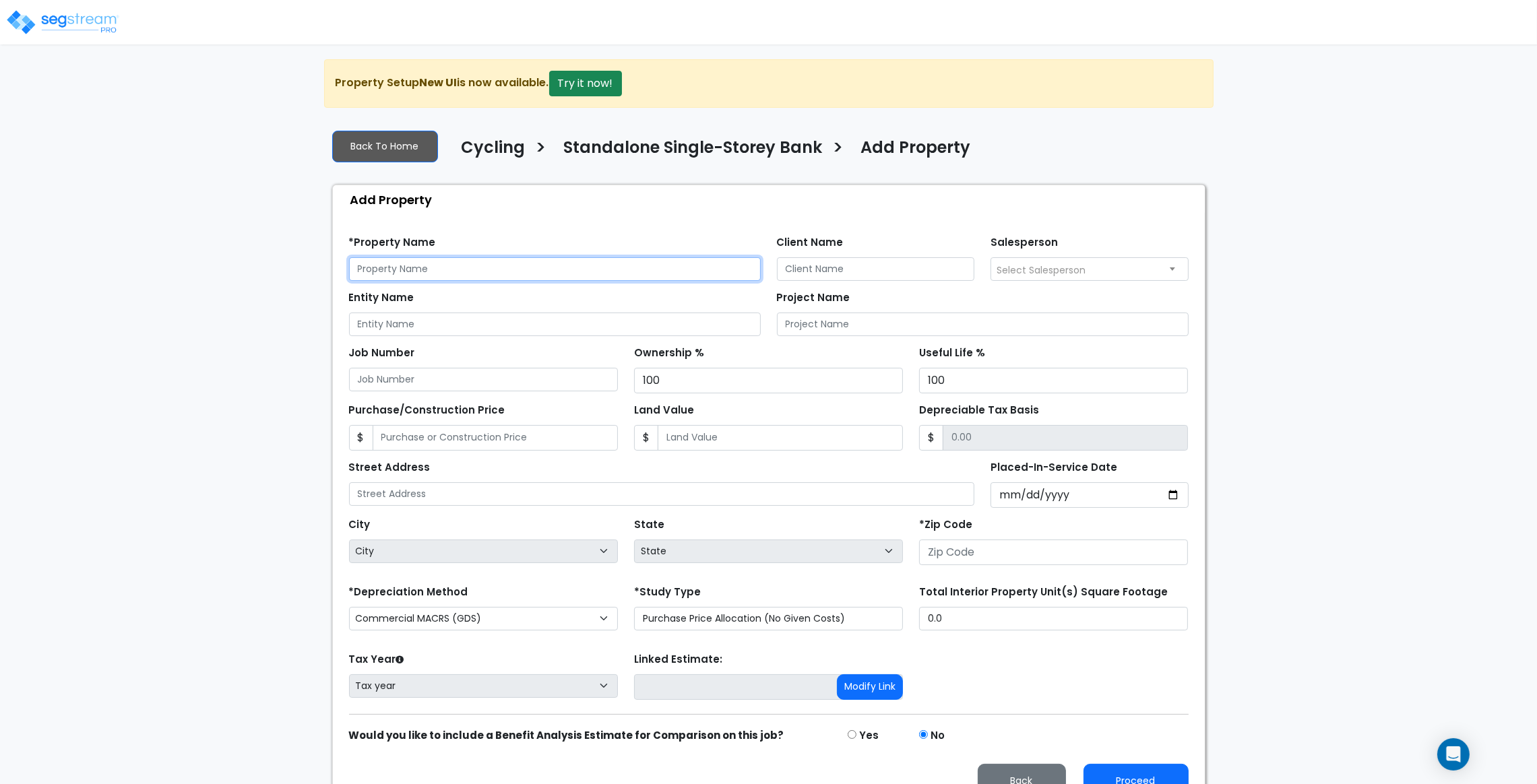
click at [581, 269] on input "text" at bounding box center [555, 269] width 412 height 24
click at [1067, 24] on div at bounding box center [768, 25] width 1537 height 39
click at [496, 266] on input "2025-0821_" at bounding box center [555, 269] width 412 height 24
click at [858, 268] on input "Client Name" at bounding box center [876, 269] width 198 height 24
click at [601, 275] on input "2025-0821_" at bounding box center [555, 269] width 412 height 24
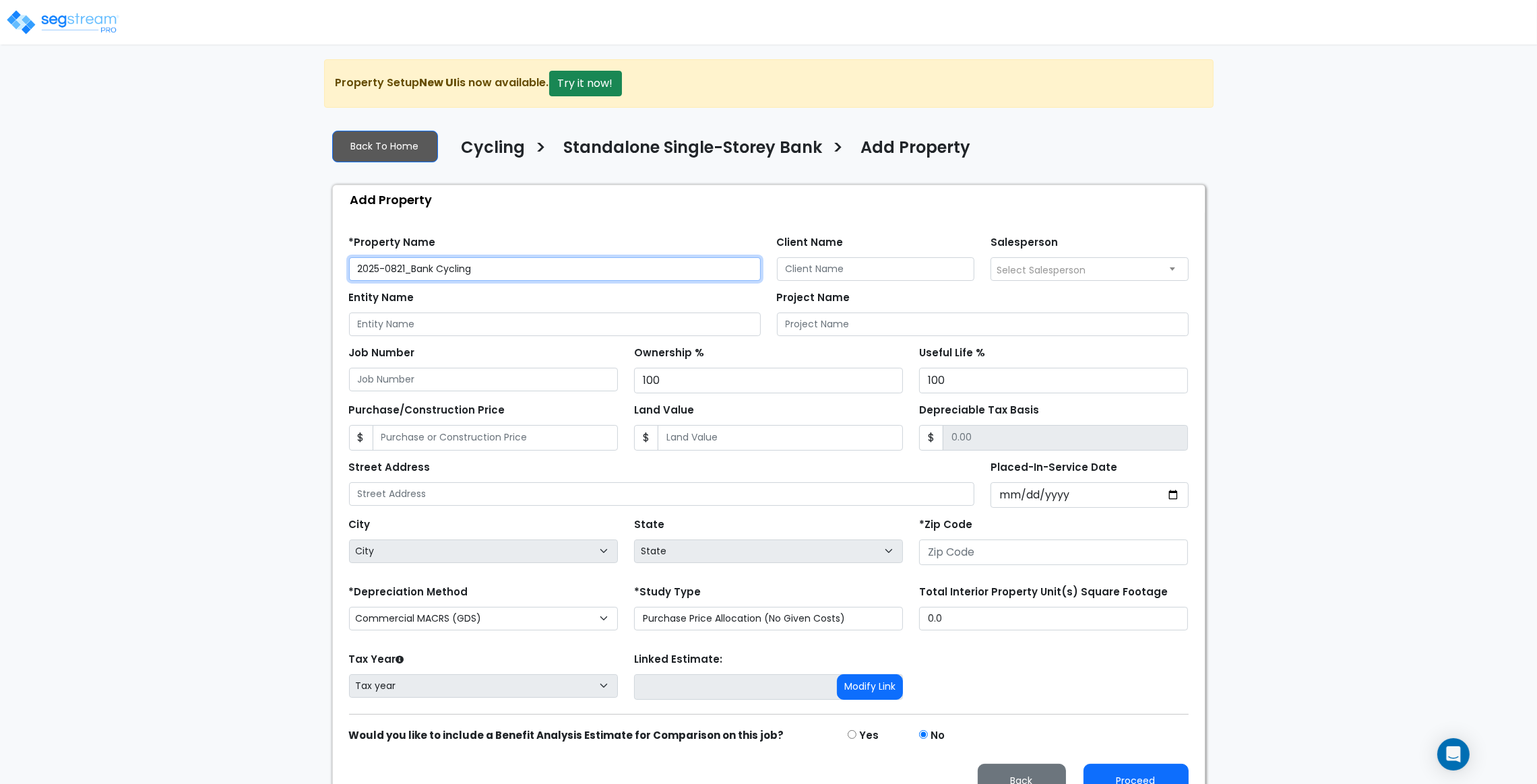
type input "2025-0821_Bank Cycling"
click at [1171, 492] on input "Placed-In-Service Date" at bounding box center [1089, 494] width 198 height 25
type input "2025-08-22"
select select "2025"
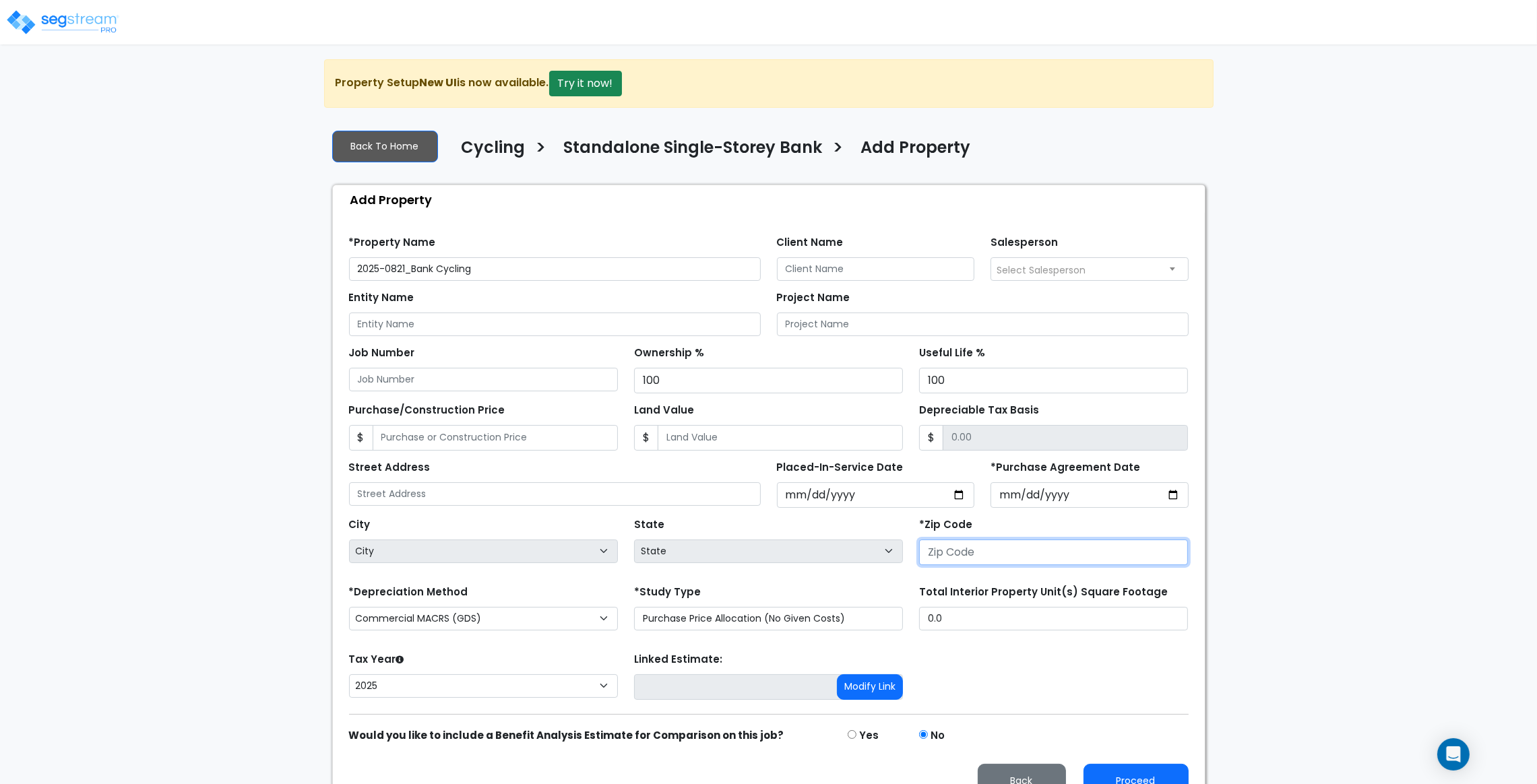
drag, startPoint x: 1027, startPoint y: 540, endPoint x: 1021, endPoint y: 548, distance: 10.0
click at [1024, 545] on input "number" at bounding box center [1053, 552] width 269 height 25
type input "32435"
select select "FL"
type input "32435"
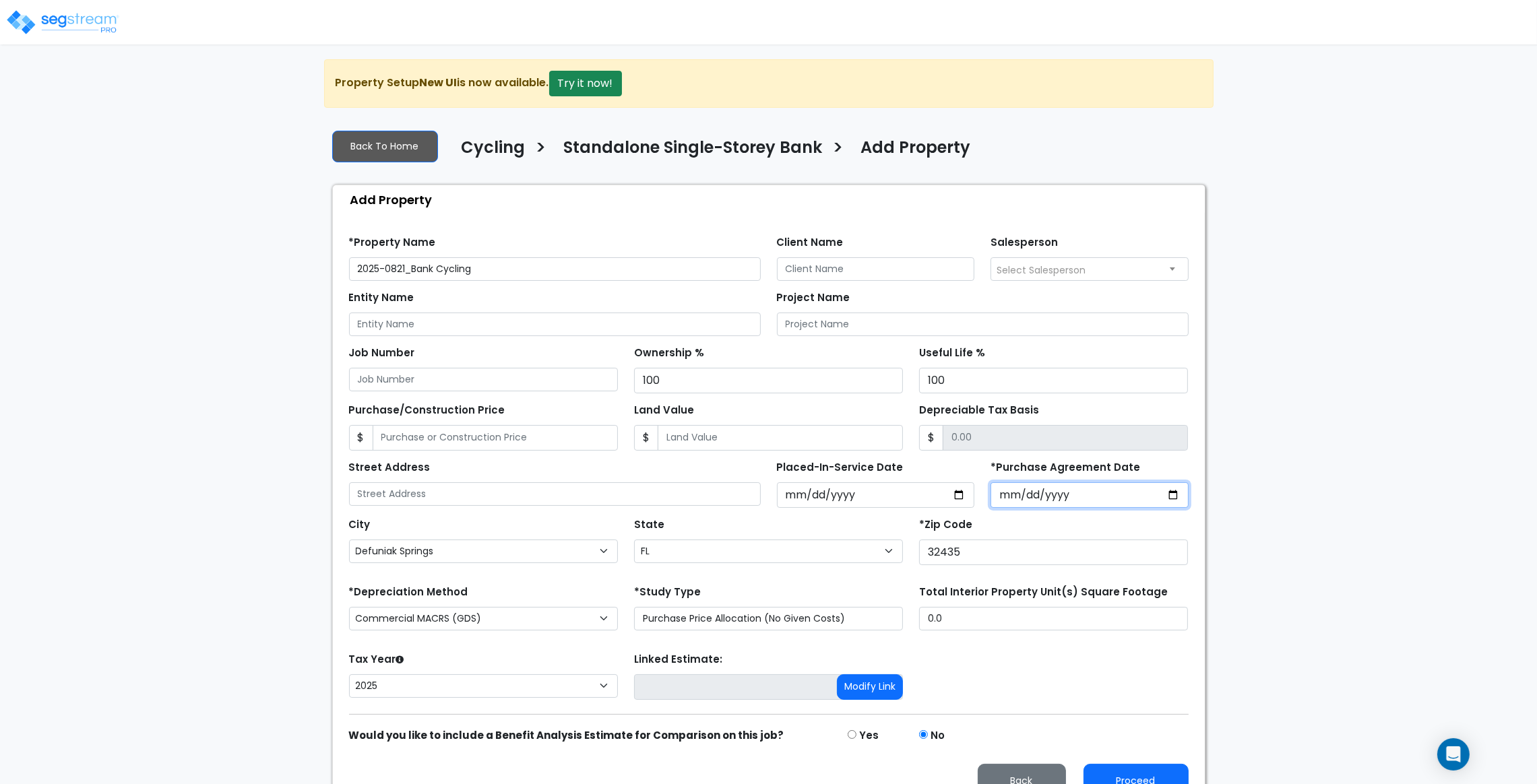
click at [1052, 491] on input "*Purchase Agreement Date" at bounding box center [1089, 494] width 198 height 25
drag, startPoint x: 1190, startPoint y: 478, endPoint x: 1176, endPoint y: 489, distance: 17.8
click at [1190, 478] on div "*Purchase Agreement Date" at bounding box center [1089, 483] width 214 height 51
click at [1163, 497] on input "*Purchase Agreement Date" at bounding box center [1089, 494] width 198 height 25
click at [1172, 492] on input "*Purchase Agreement Date" at bounding box center [1089, 494] width 198 height 25
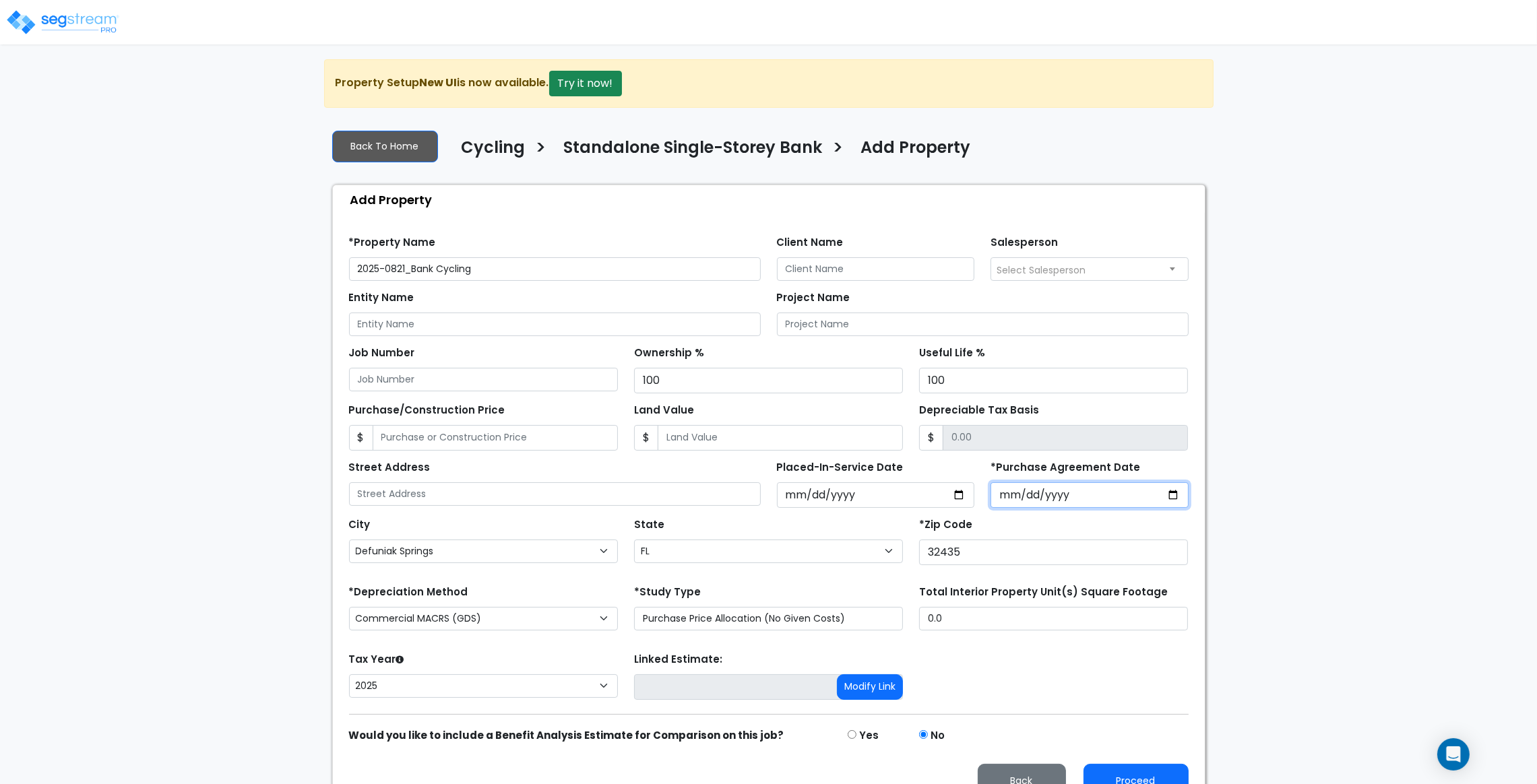
type input "2025-08-22"
click at [519, 623] on select "Commercial MACRS (GDS) Residential Rental MACRS (GDS) Commercial MACRS (ADS) Co…" at bounding box center [484, 619] width 269 height 24
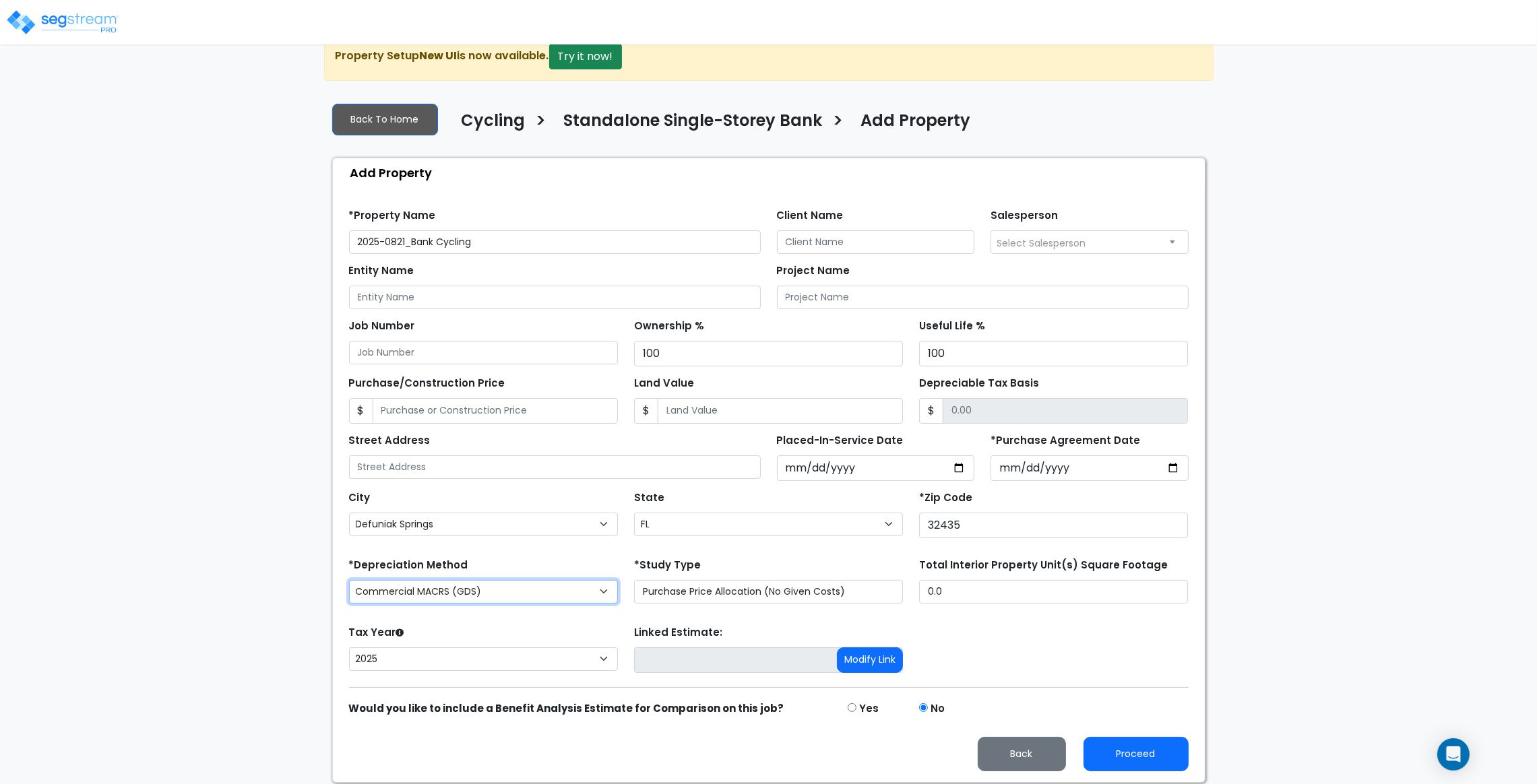
scroll to position [27, 0]
click at [1097, 611] on form "*Property Name 2025-0821_Bank Cycling Client Name Salesperson $" at bounding box center [768, 484] width 839 height 572
click at [1142, 749] on button "Proceed" at bounding box center [1136, 754] width 105 height 35
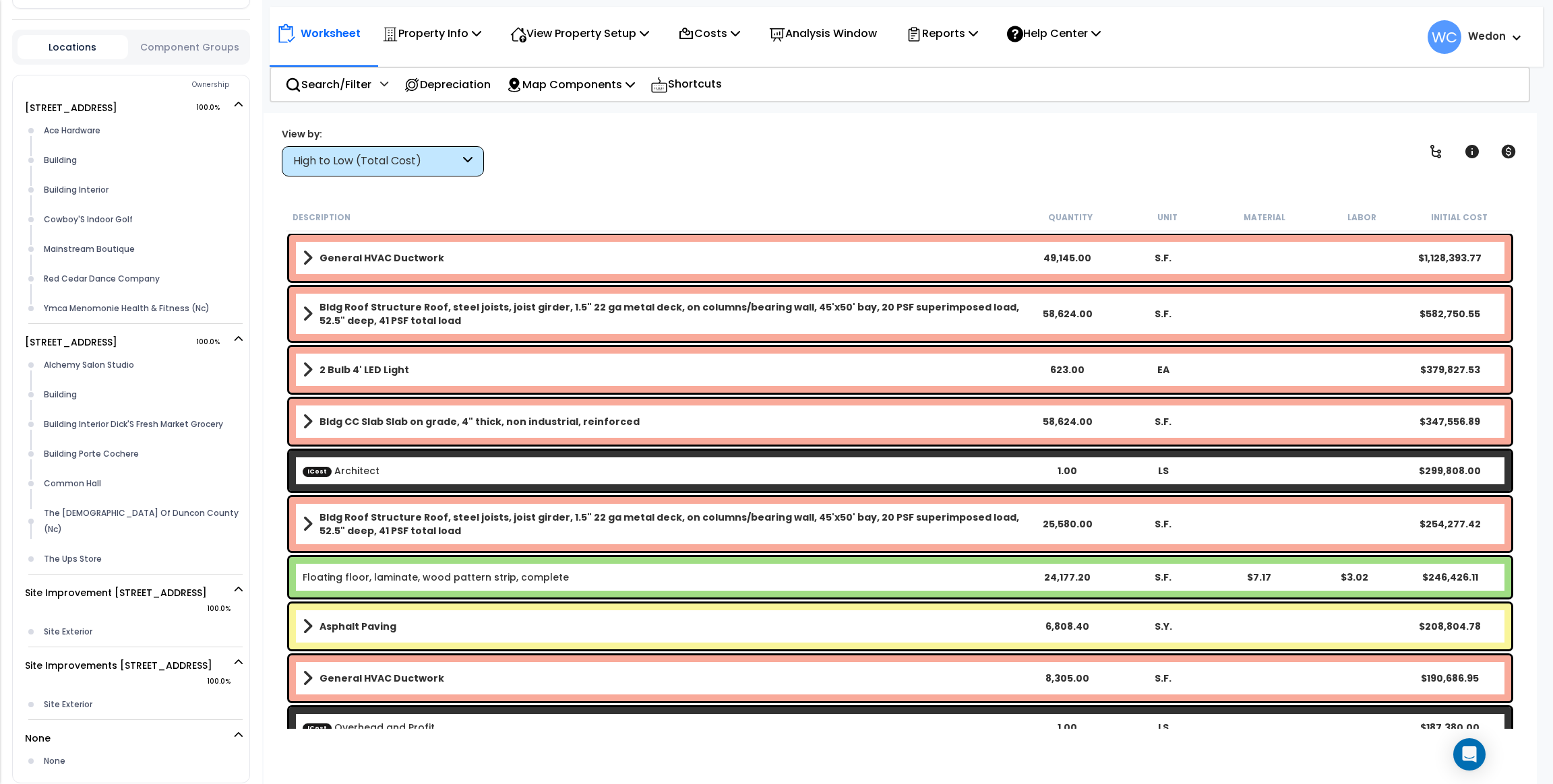
scroll to position [576, 0]
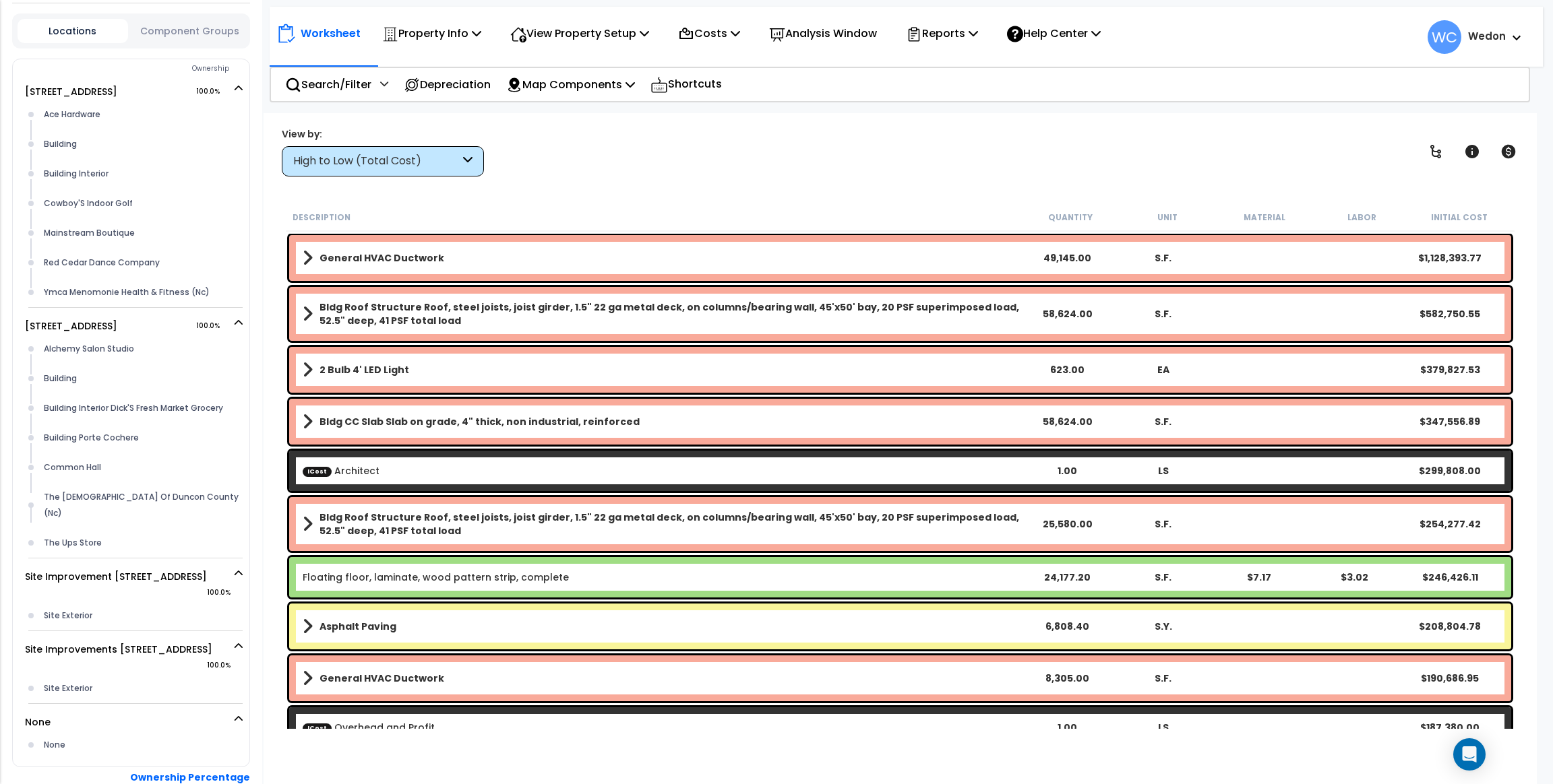
click at [426, 163] on div "High to Low (Total Cost)" at bounding box center [376, 161] width 166 height 15
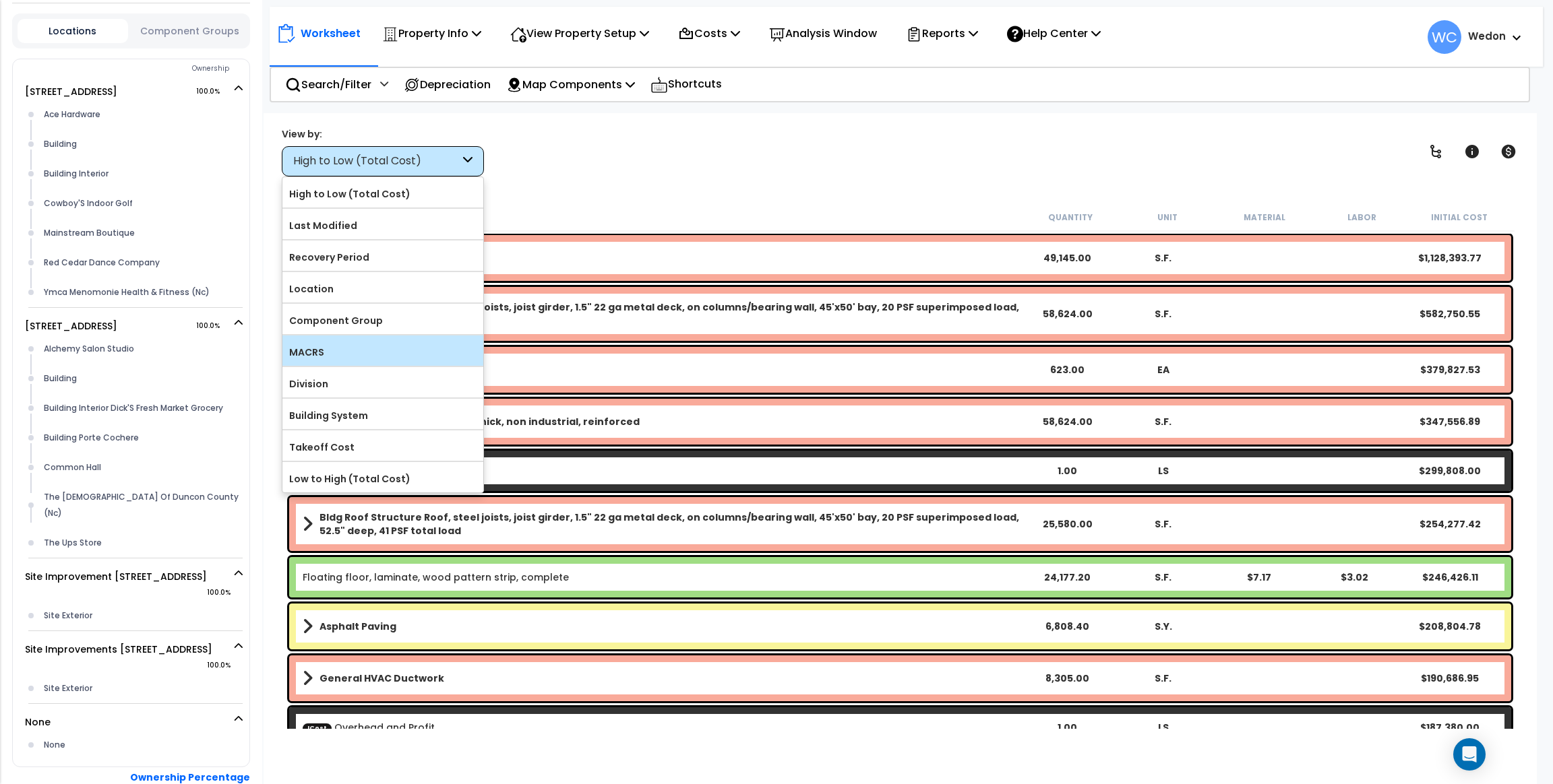
scroll to position [59, 0]
click at [407, 290] on label "Location" at bounding box center [383, 289] width 201 height 20
click at [0, 0] on input "Location" at bounding box center [0, 0] width 0 height 0
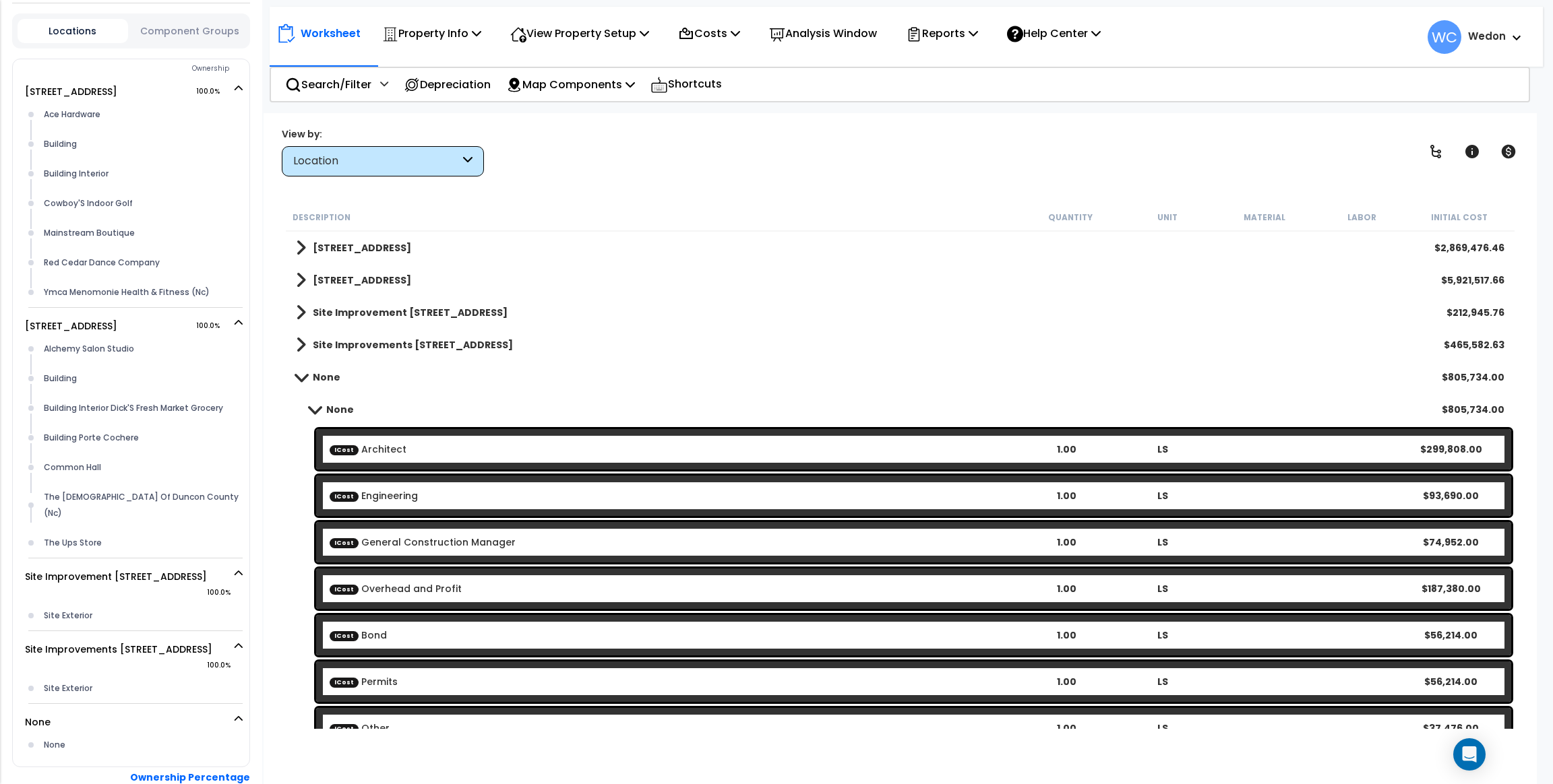
scroll to position [0, 0]
click at [343, 410] on b "None" at bounding box center [340, 409] width 27 height 14
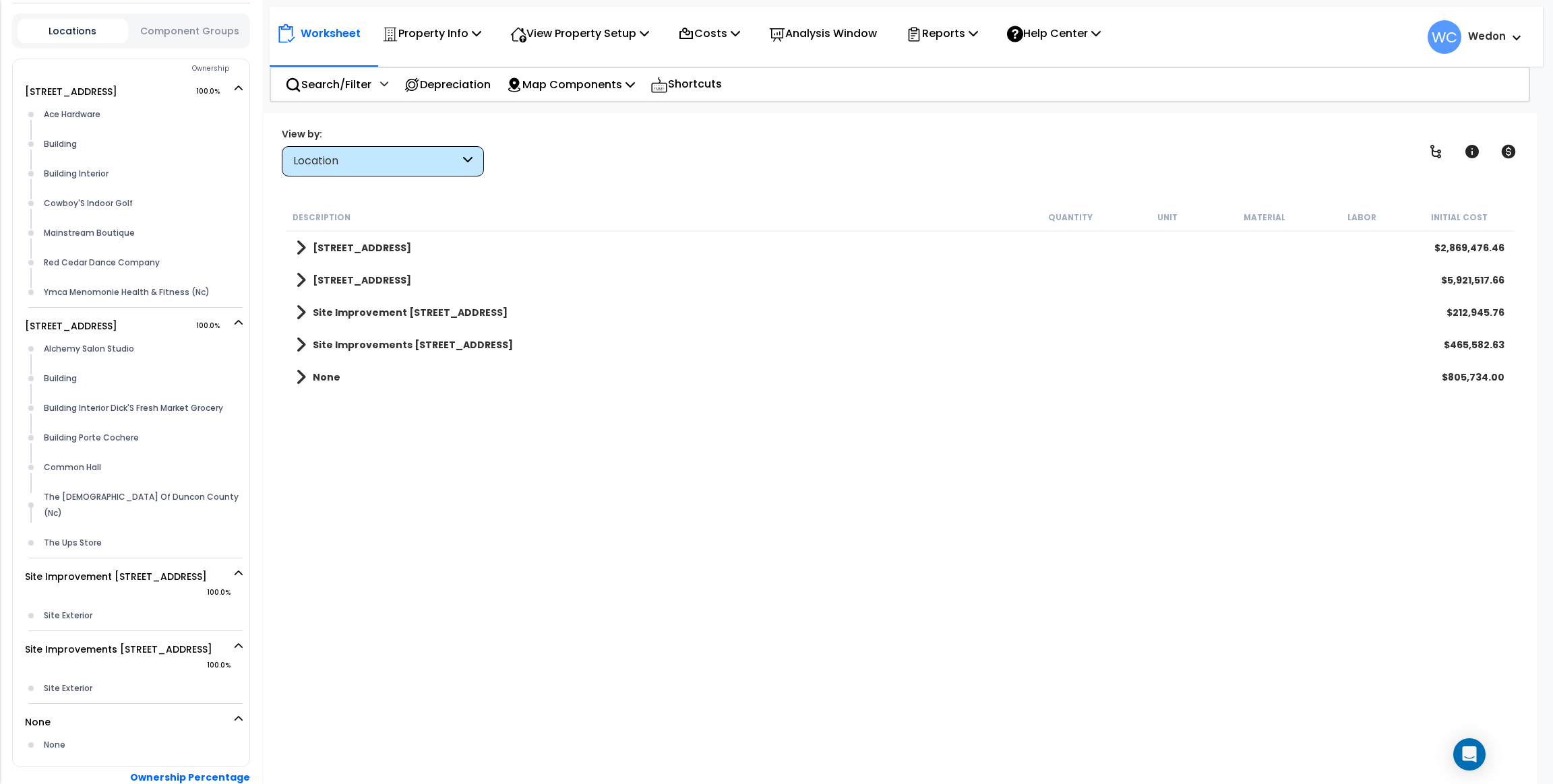
click at [327, 371] on b "None" at bounding box center [326, 377] width 27 height 14
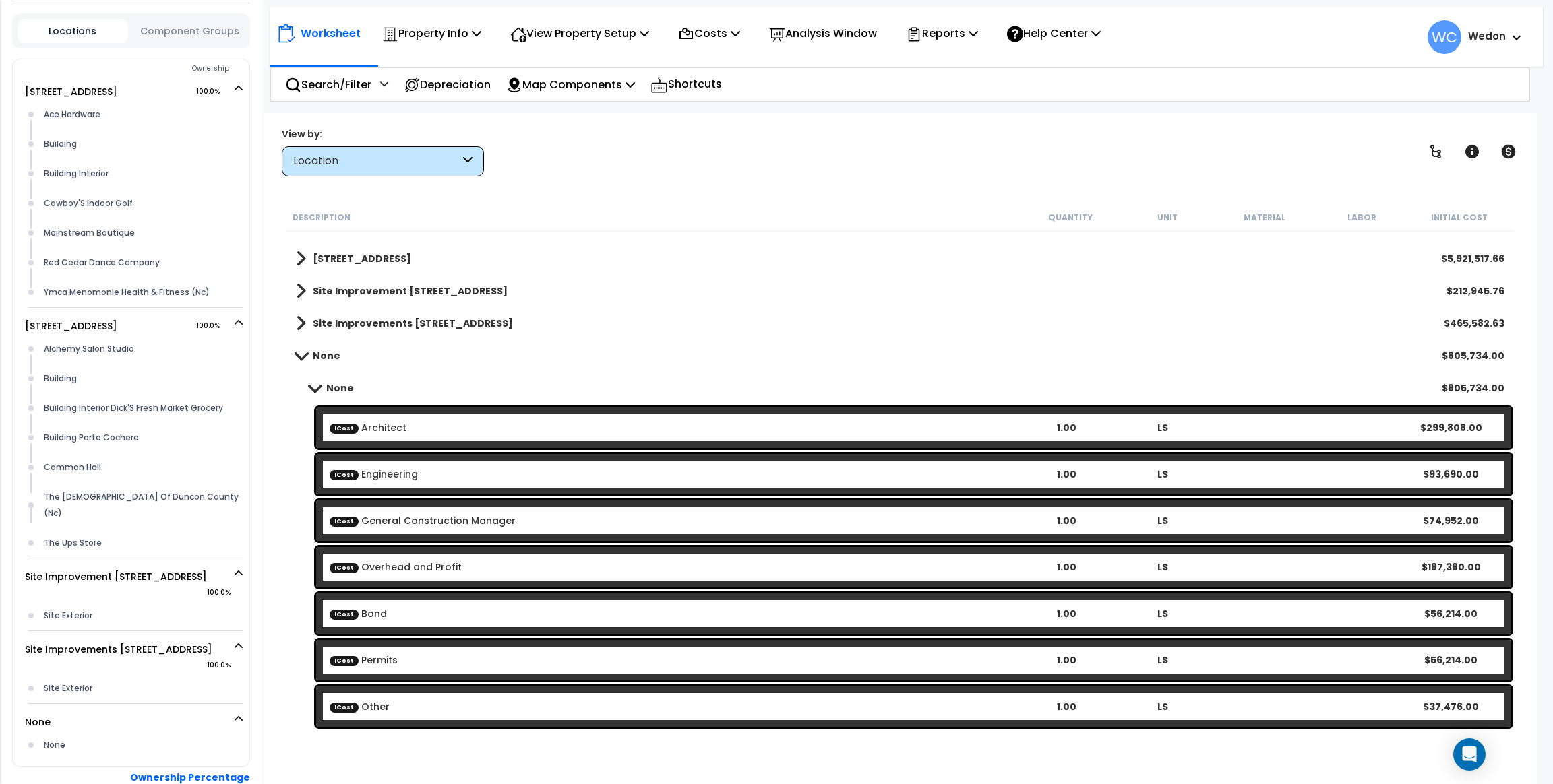
scroll to position [59, 0]
click at [738, 151] on div "View by: Location High to Low (Total Cost)" at bounding box center [899, 151] width 1246 height 50
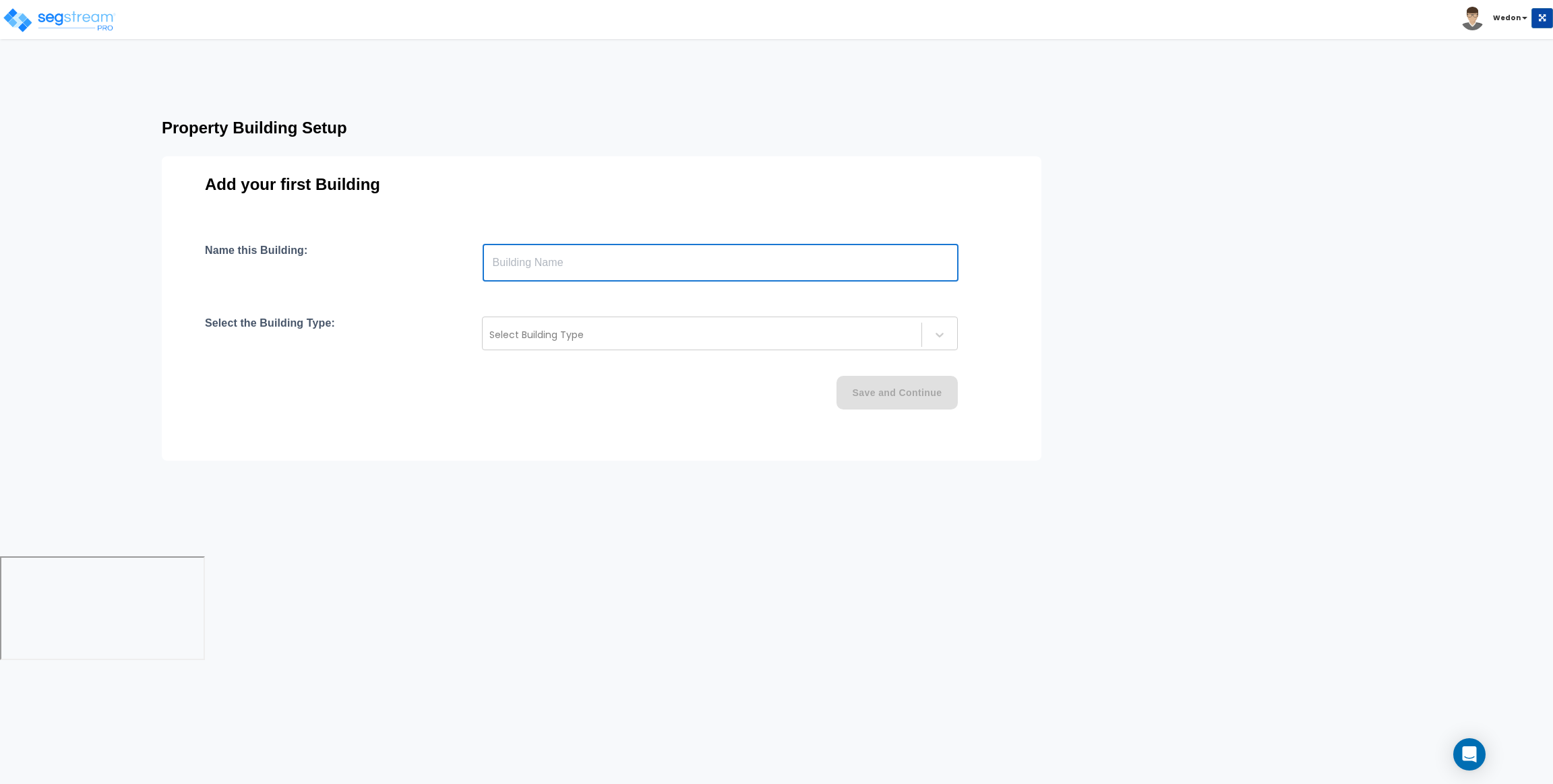
click at [795, 244] on input "text" at bounding box center [720, 262] width 476 height 38
type input "[GEOGRAPHIC_DATA]"
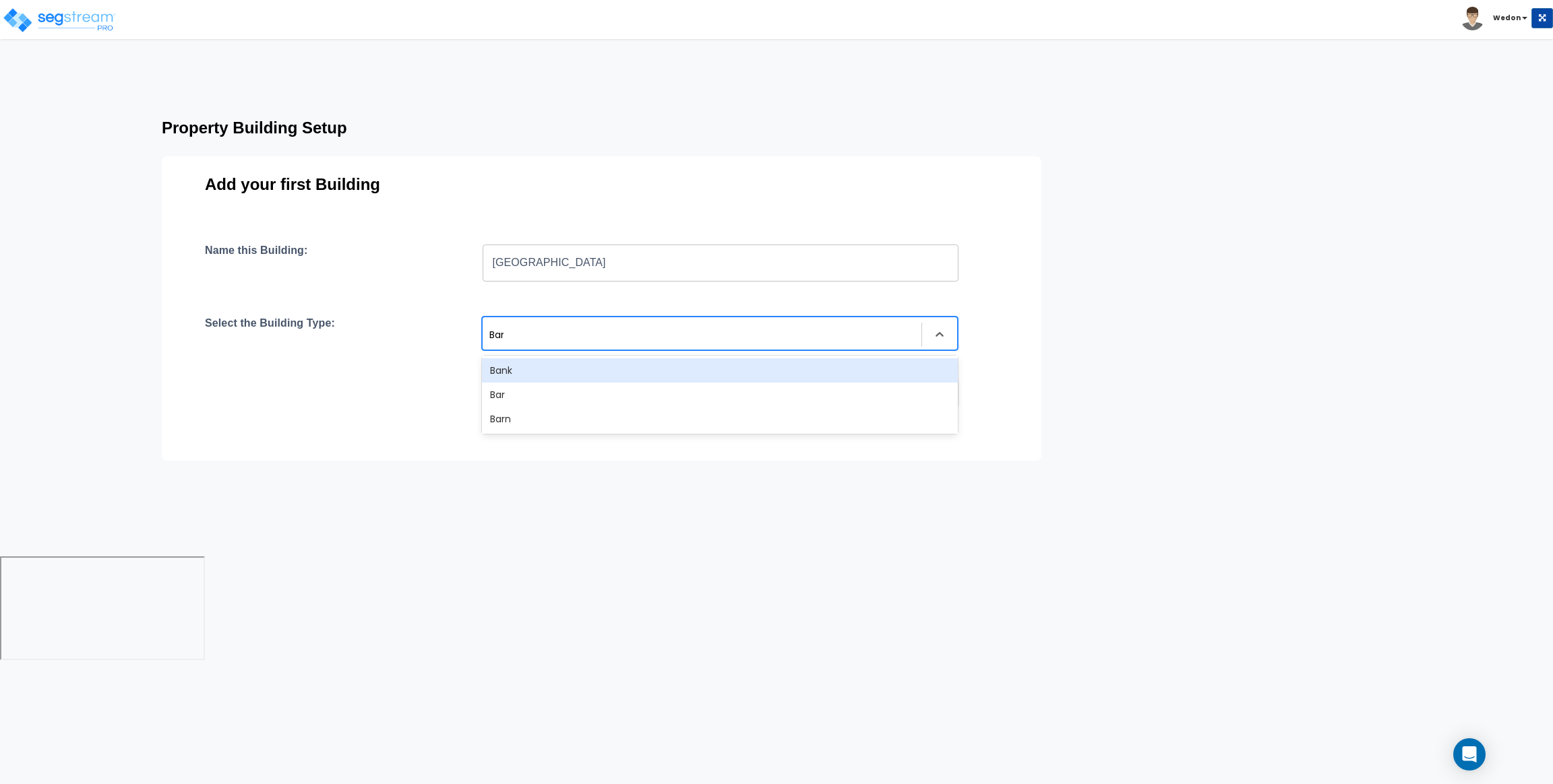
type input "Bank"
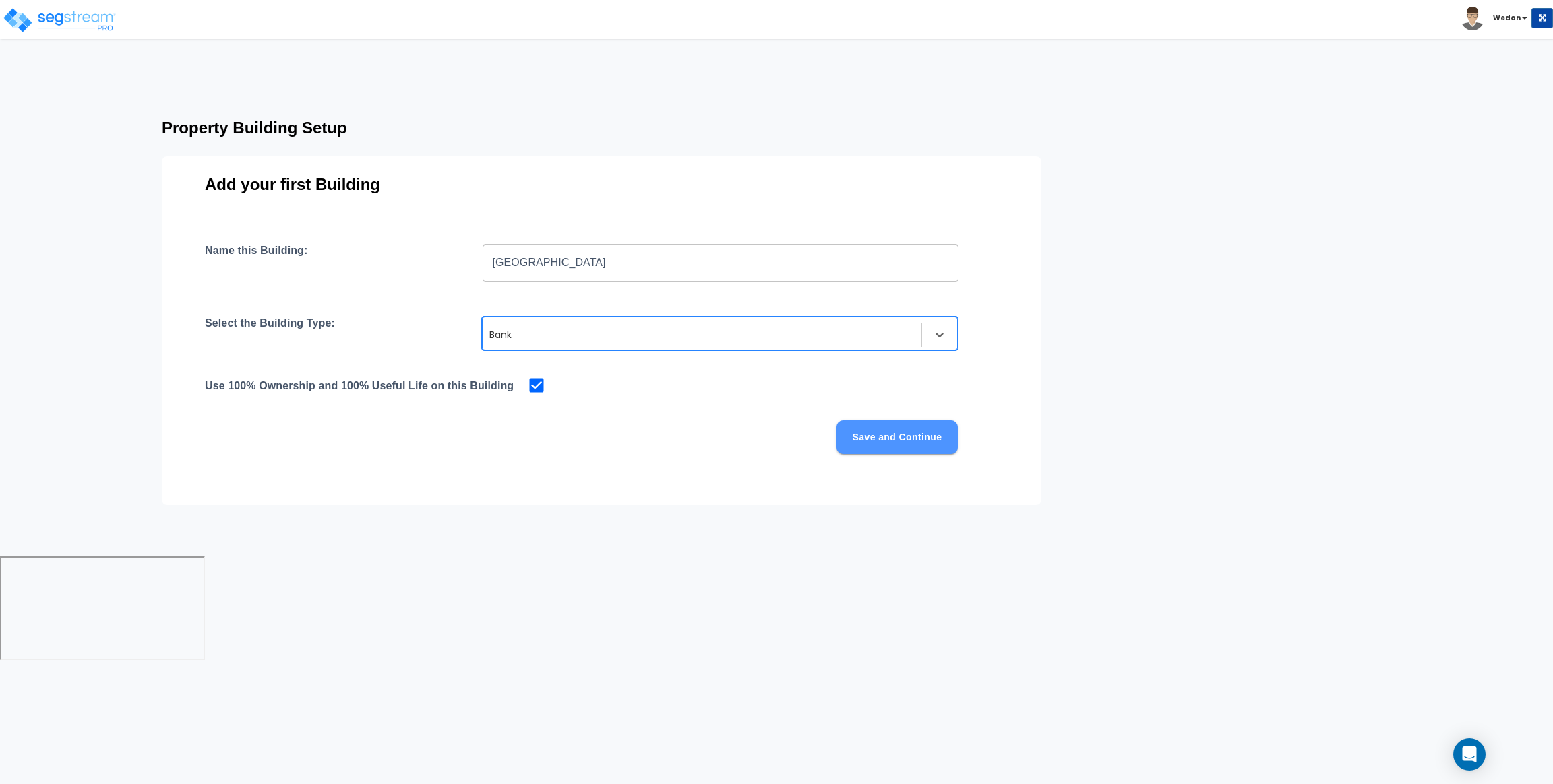
click at [925, 447] on button "Save and Continue" at bounding box center [897, 437] width 121 height 34
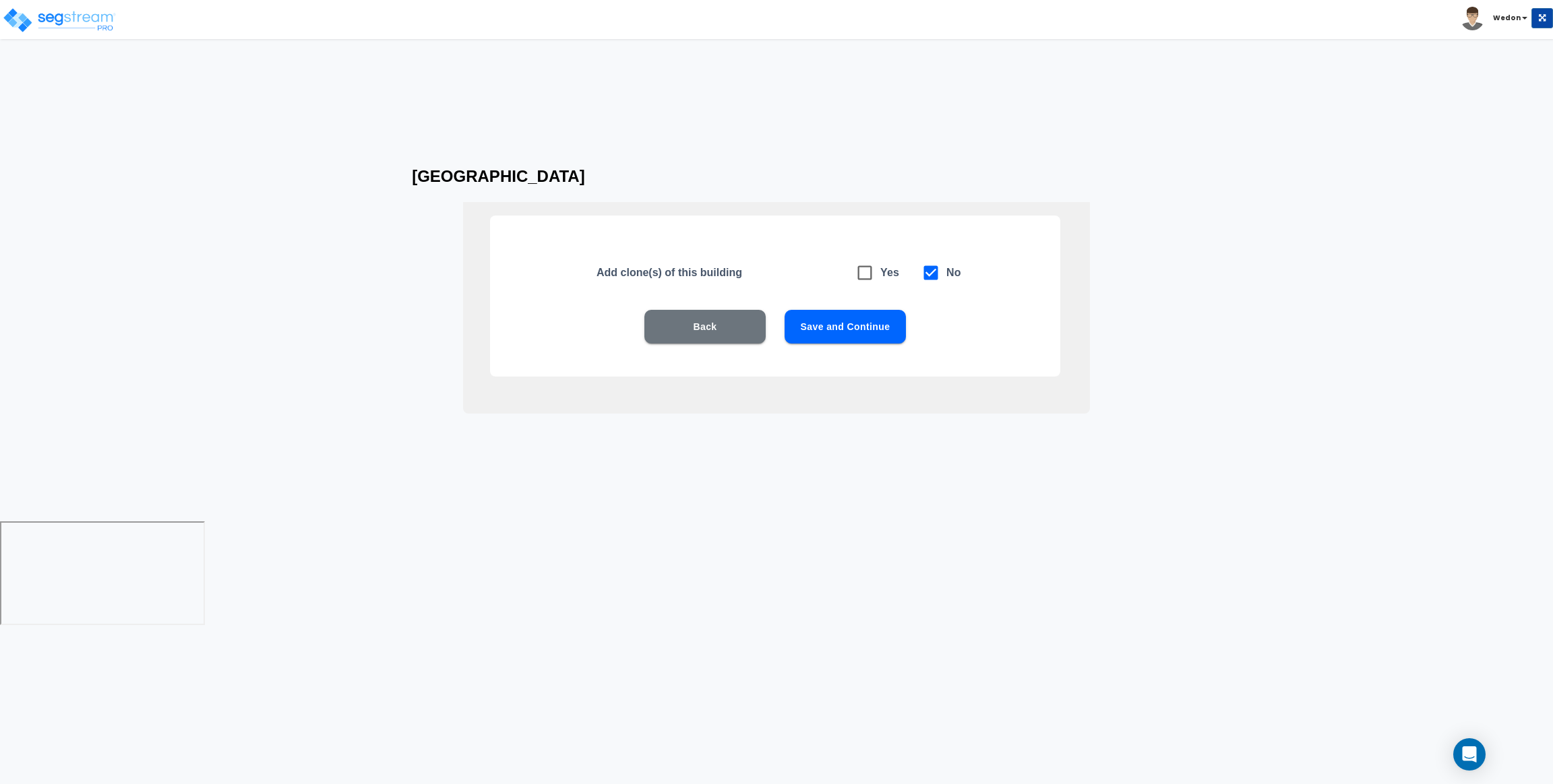
click at [898, 349] on div "Back Save and Continue" at bounding box center [774, 347] width 484 height 74
click at [895, 337] on button "Save and Continue" at bounding box center [845, 327] width 121 height 34
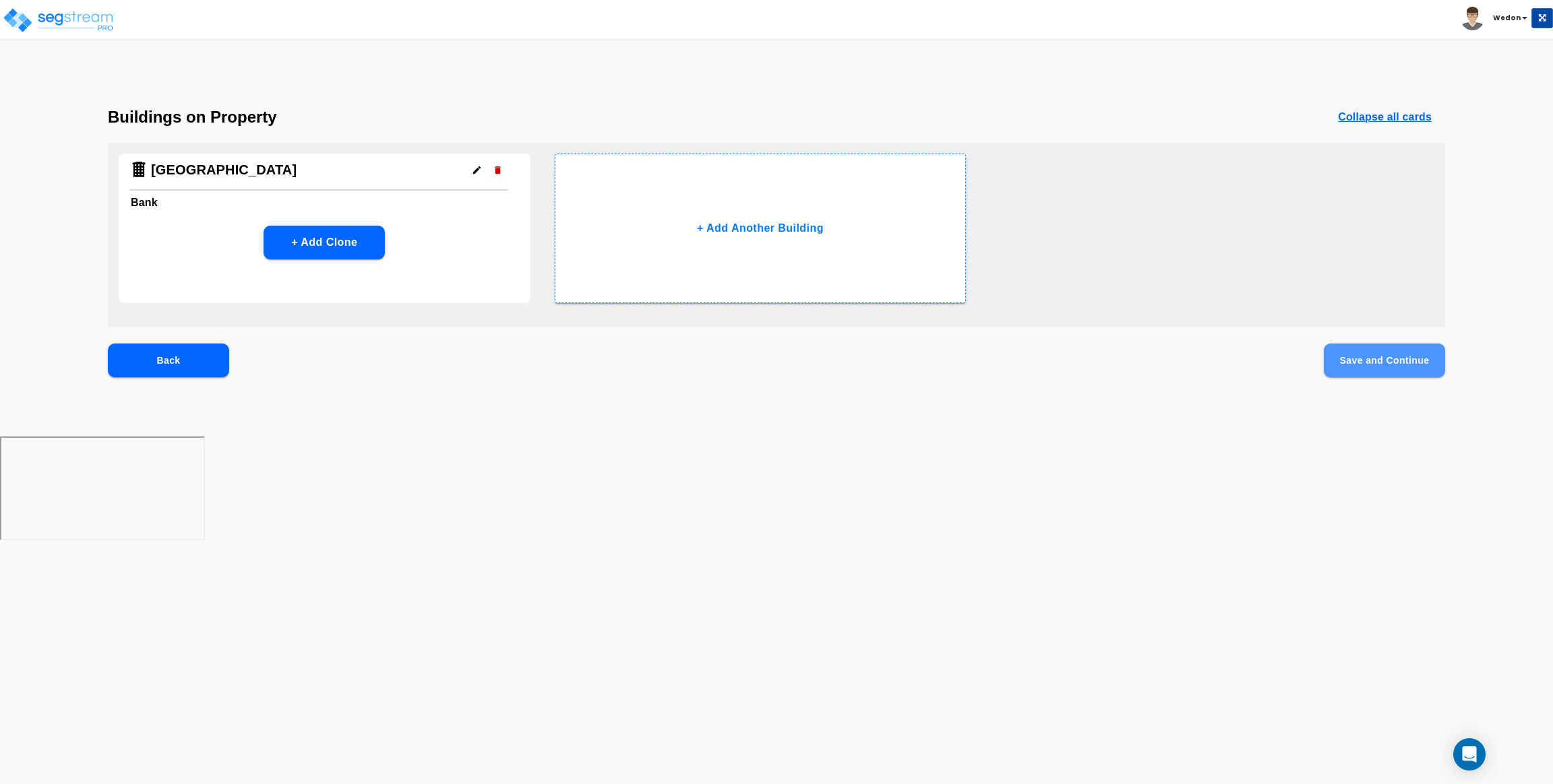
click at [1372, 361] on button "Save and Continue" at bounding box center [1385, 360] width 121 height 34
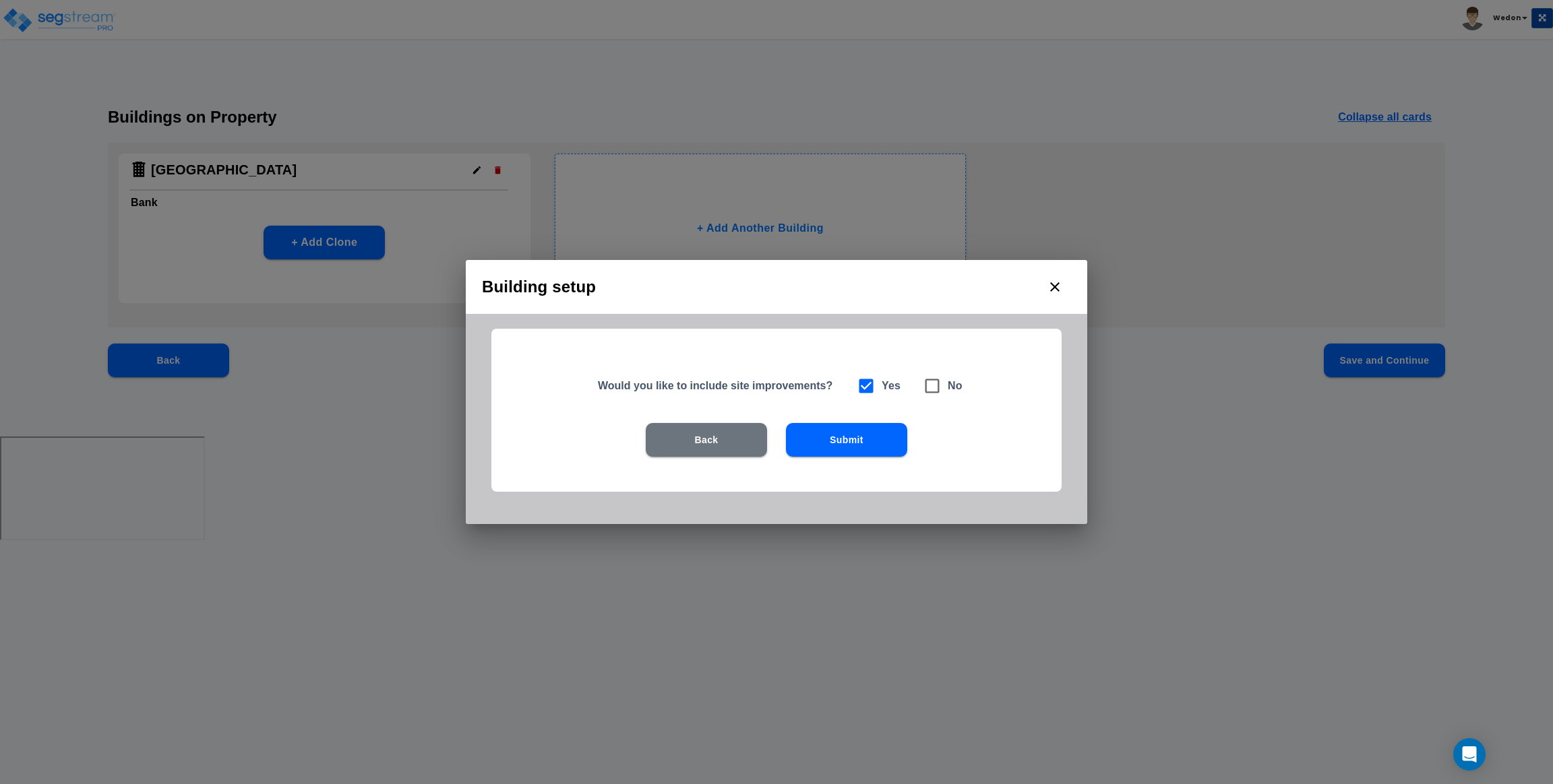
click at [842, 430] on button "Submit" at bounding box center [847, 439] width 121 height 34
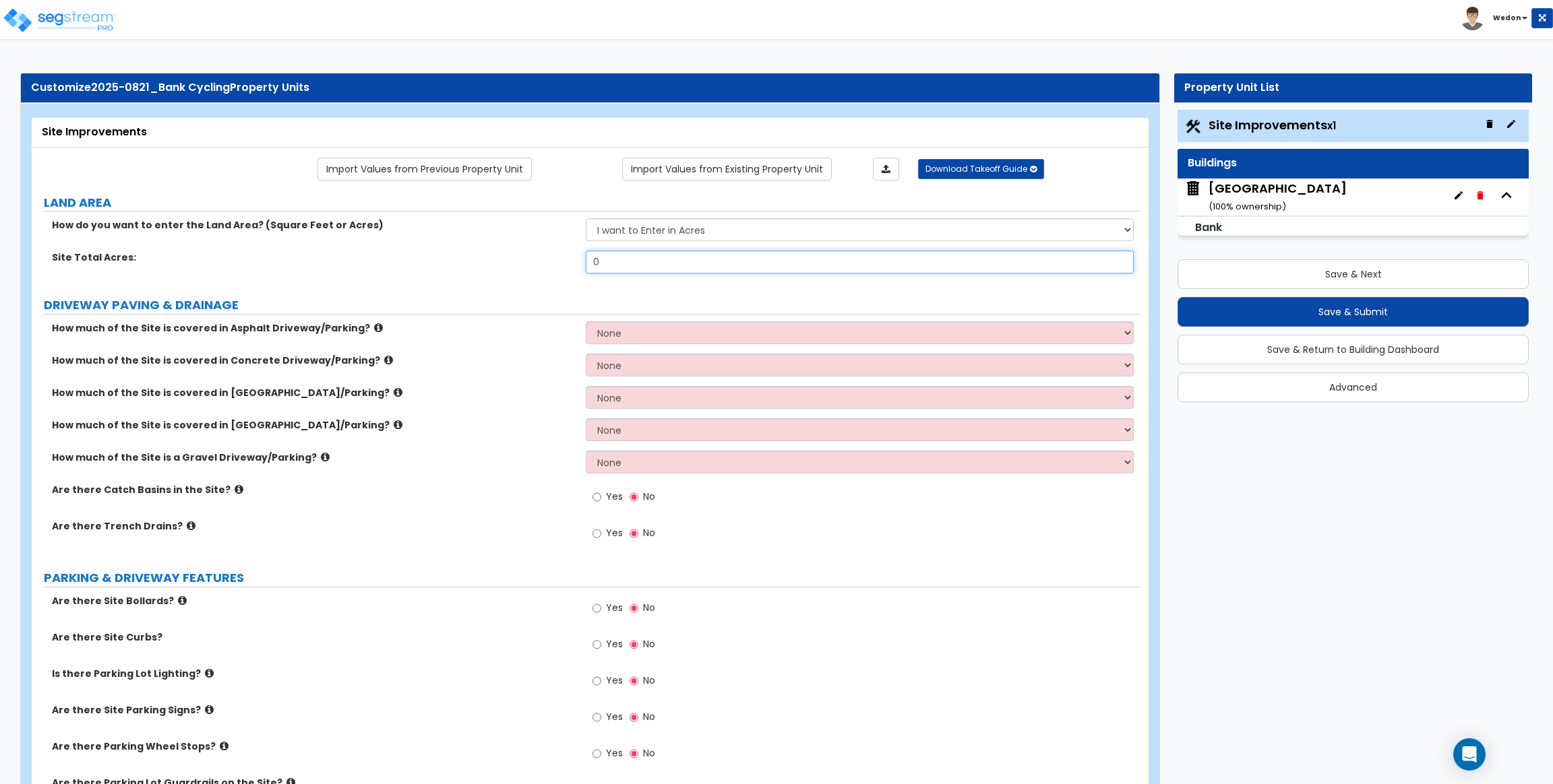
click at [700, 269] on input "0" at bounding box center [859, 262] width 547 height 23
type input "4"
click at [709, 234] on select "I want to Enter in Acres I want to Enter in Square Feet" at bounding box center [859, 230] width 547 height 23
select select "2"
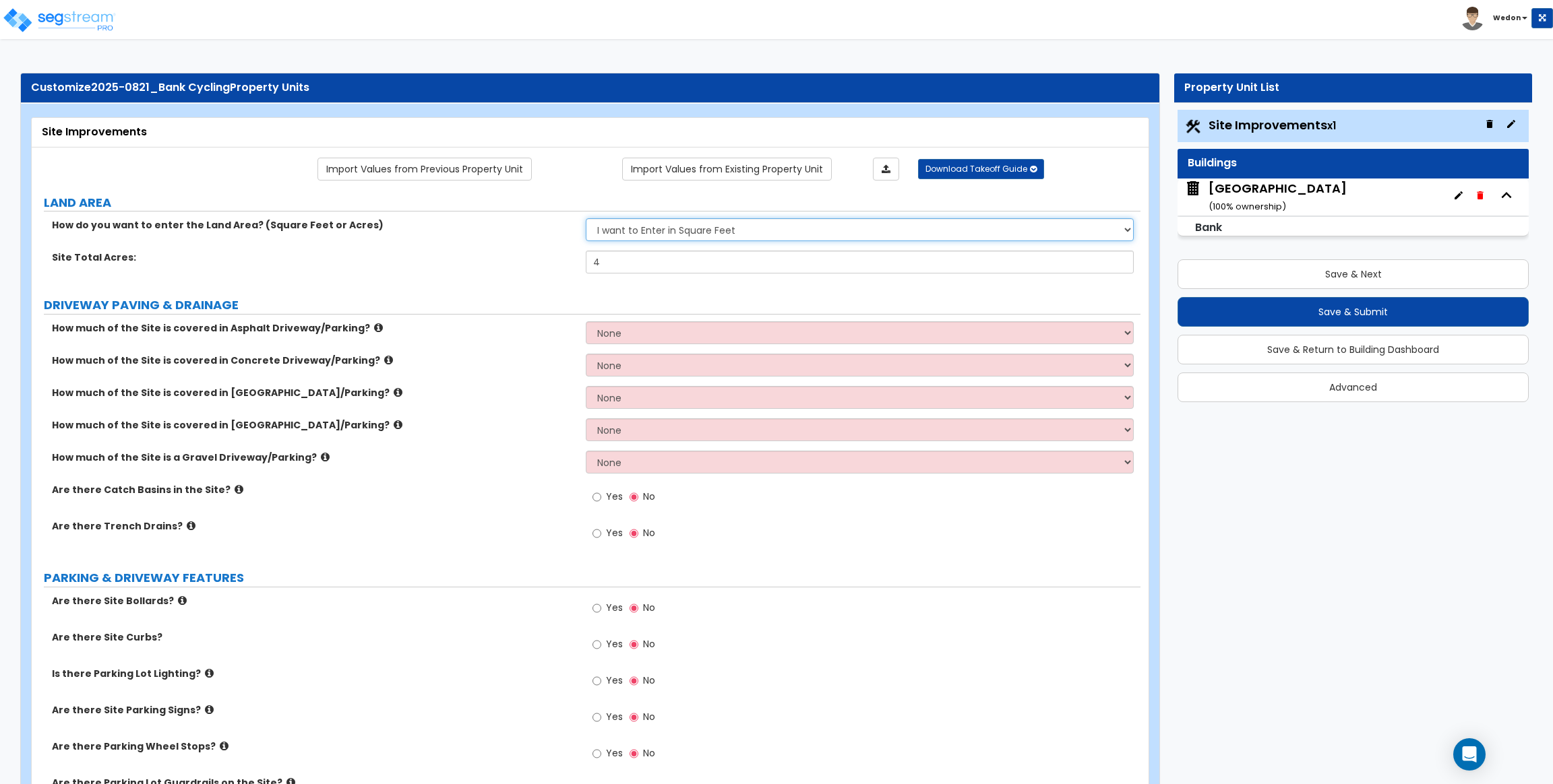
click at [586, 219] on select "I want to Enter in Acres I want to Enter in Square Feet" at bounding box center [859, 230] width 547 height 23
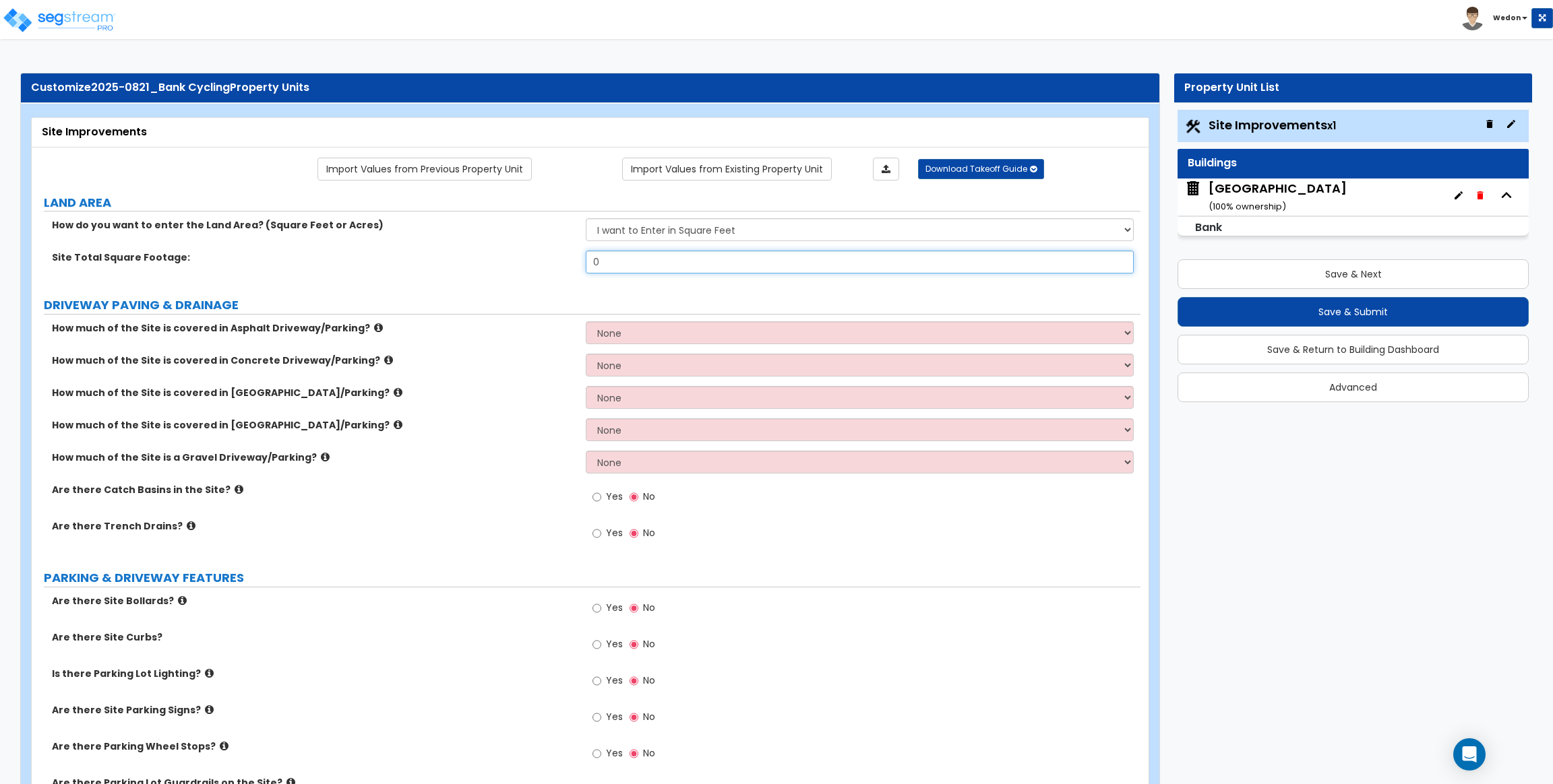
click at [632, 254] on input "0" at bounding box center [859, 262] width 547 height 23
click at [637, 258] on input "0" at bounding box center [859, 262] width 547 height 23
click at [705, 262] on input "0" at bounding box center [859, 262] width 547 height 23
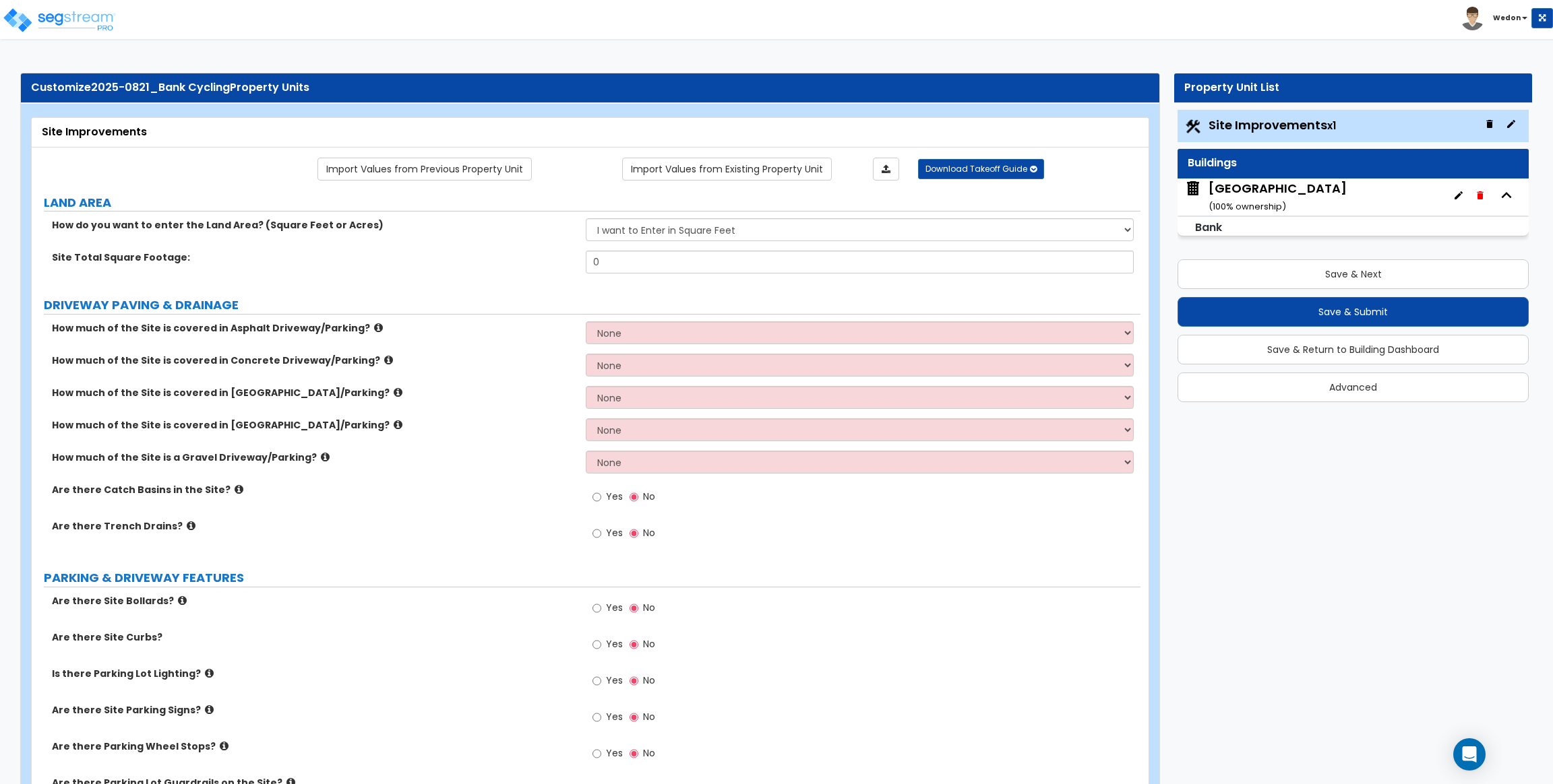
click at [479, 272] on div "Site Total Square Footage: 0" at bounding box center [586, 267] width 1108 height 33
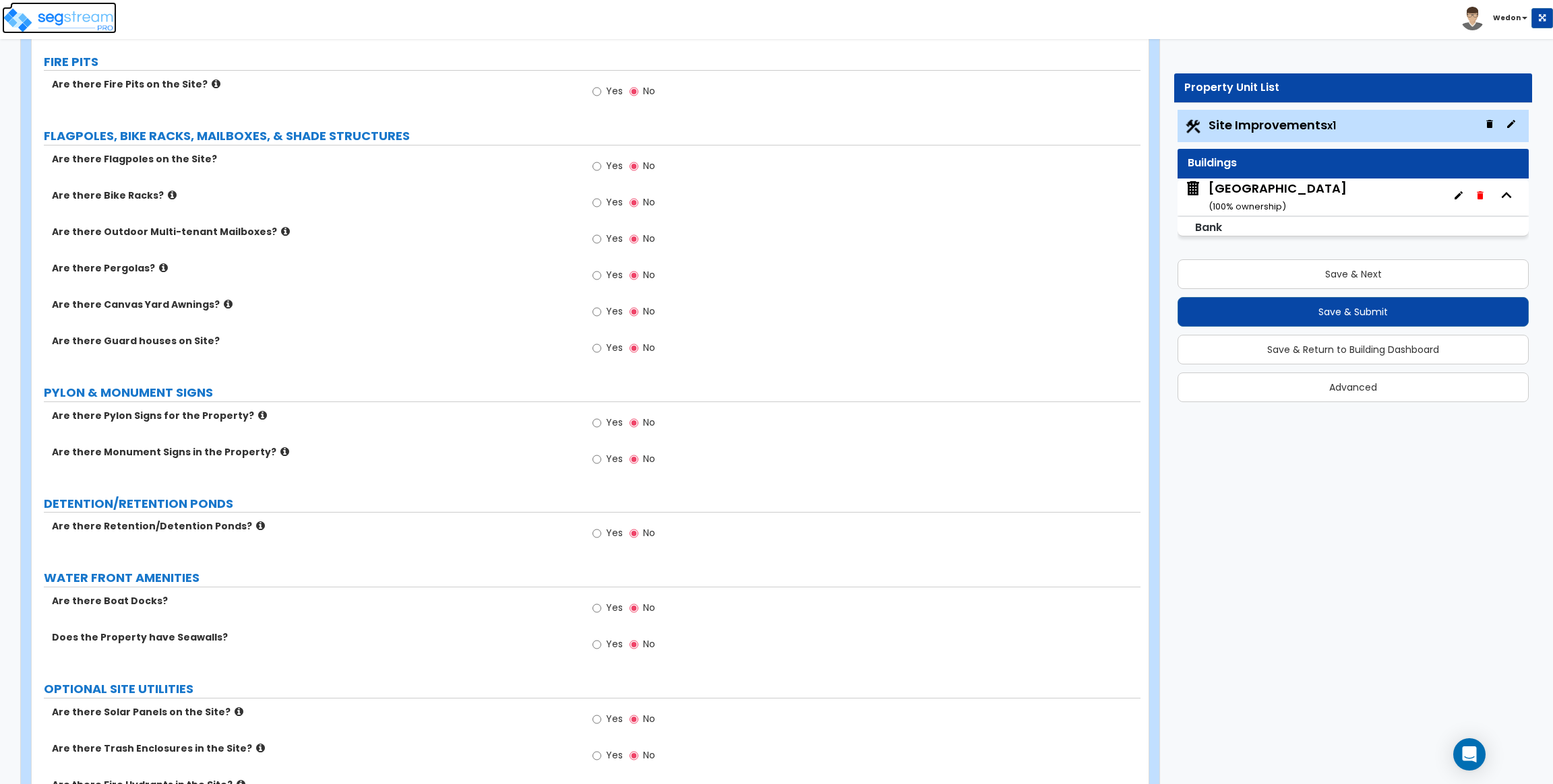
scroll to position [1616, 0]
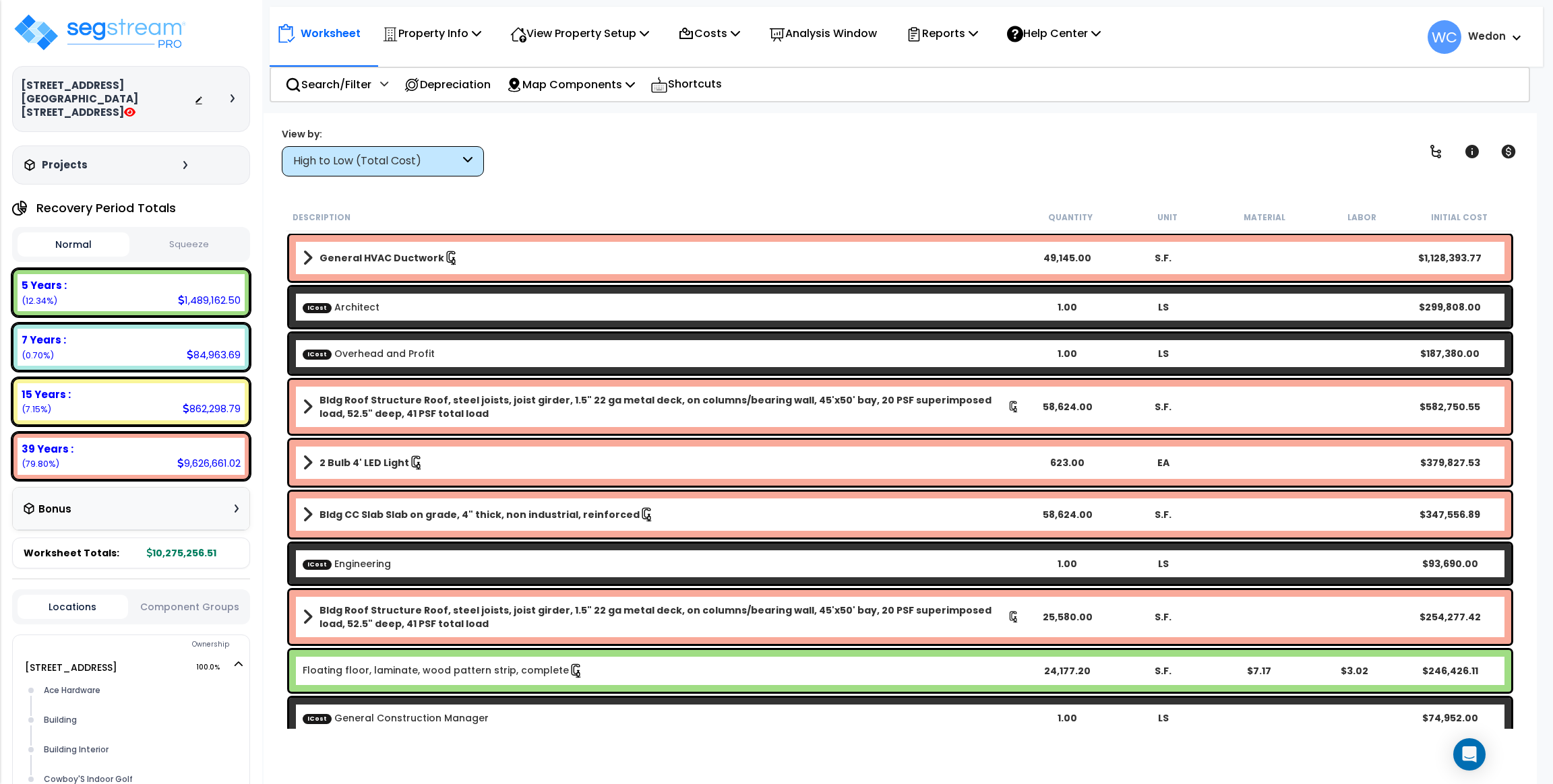
scroll to position [59, 0]
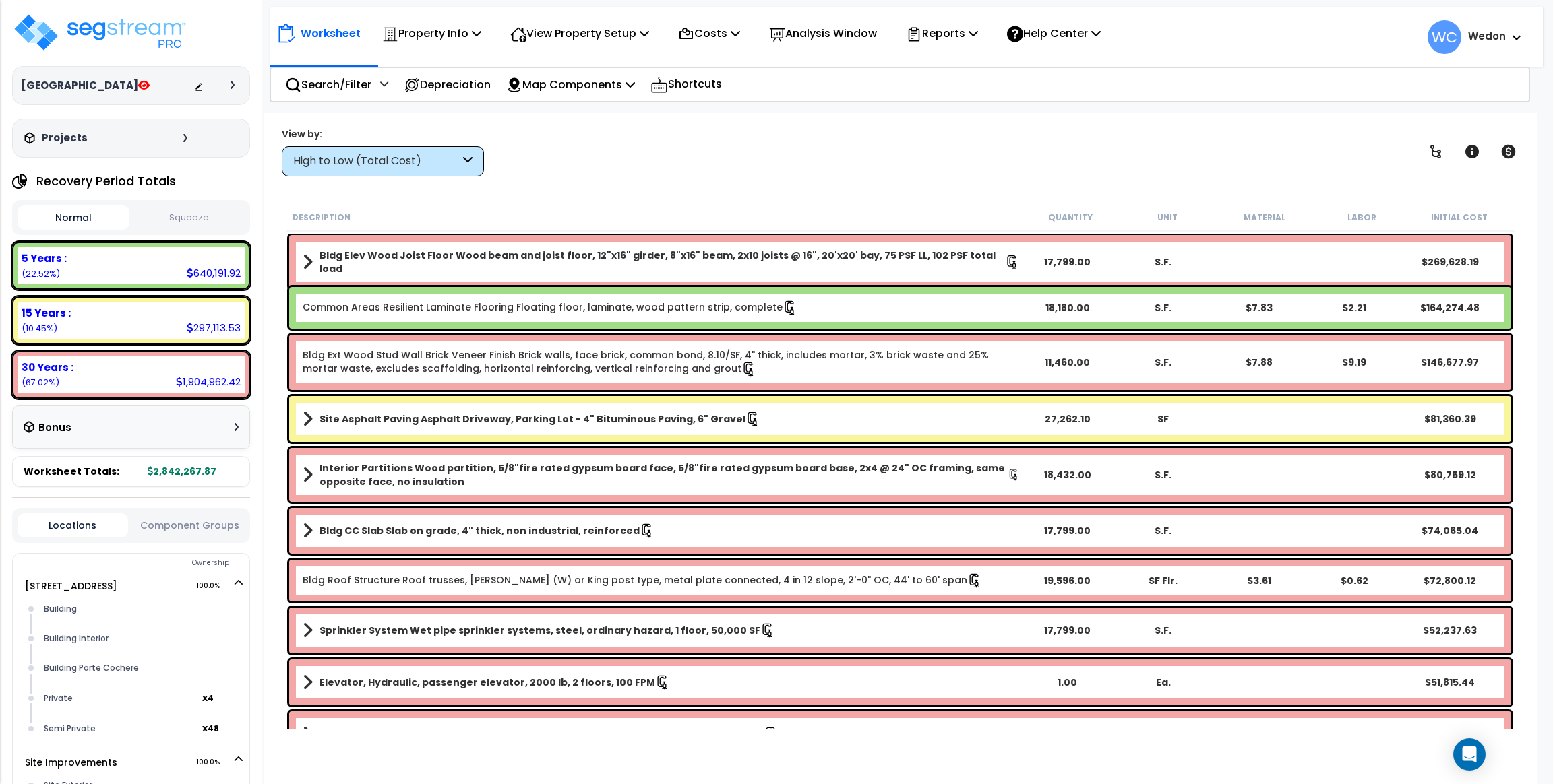
click at [898, 186] on div "Worksheet Property Info Property Setup Add Property Unit Template property Clon…" at bounding box center [899, 505] width 1273 height 784
